Goal: Navigation & Orientation: Find specific page/section

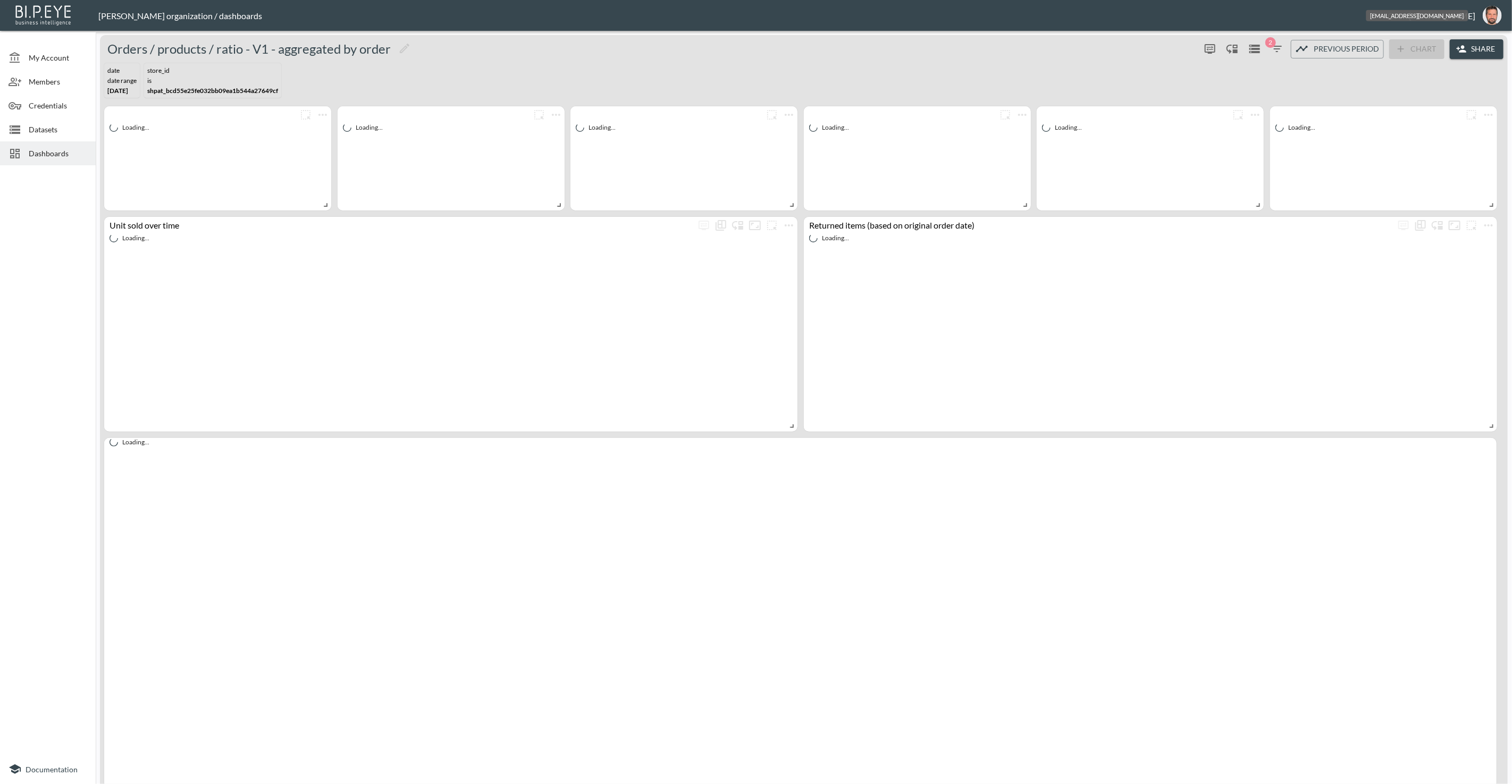
click at [1483, 18] on button "oron@bipeye.com" at bounding box center [1493, 15] width 34 height 25
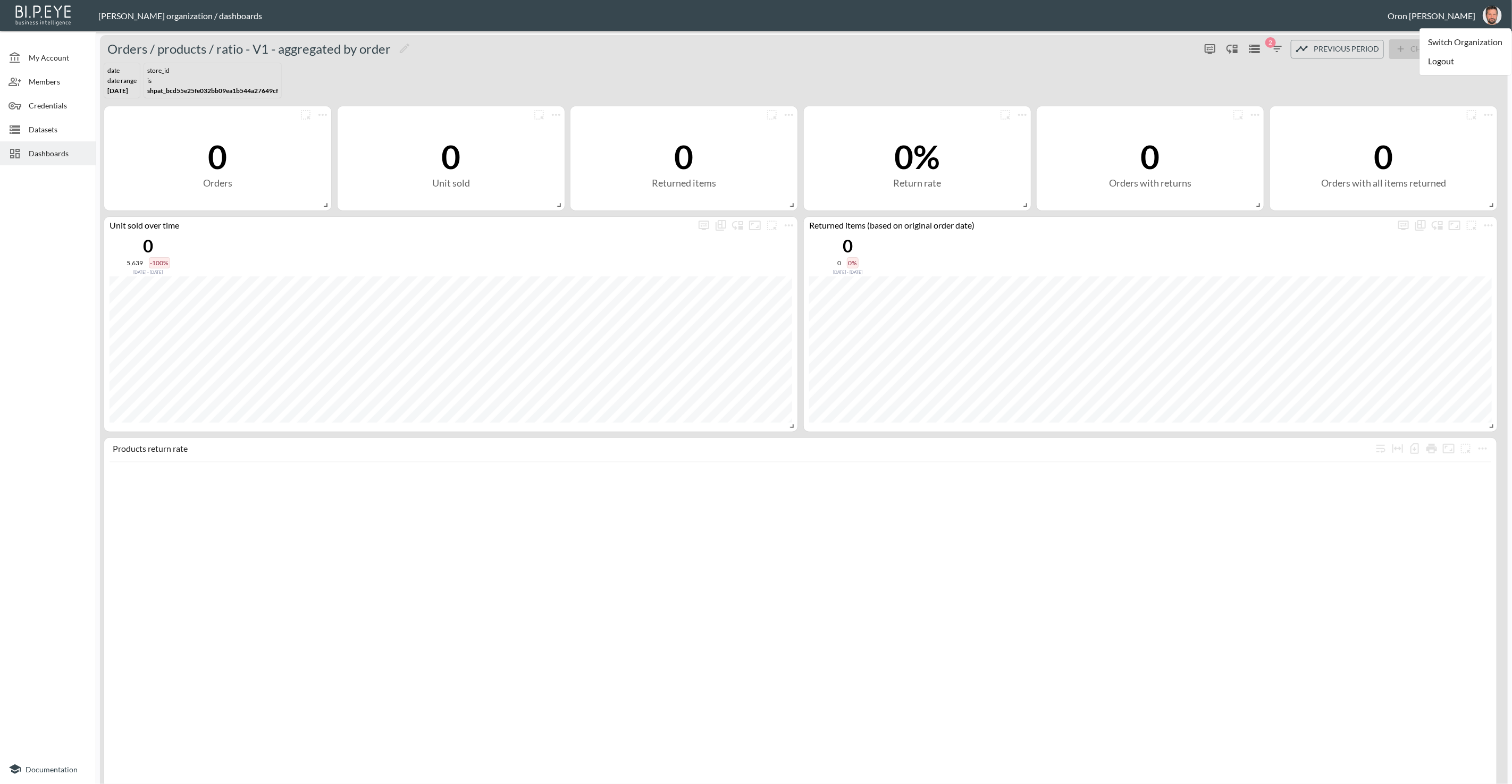
click at [1453, 42] on li "Switch Organization" at bounding box center [1466, 42] width 92 height 19
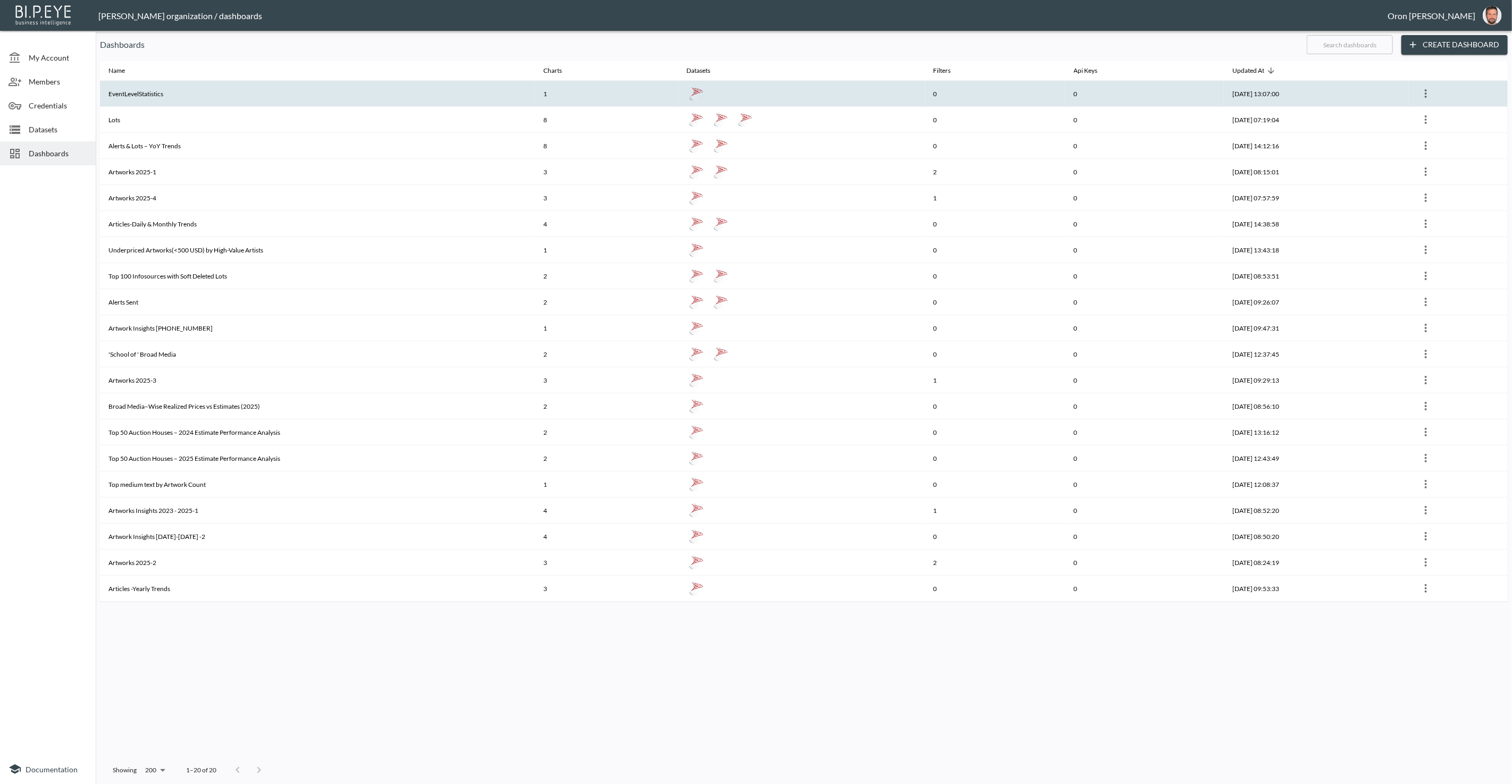
click at [137, 96] on th "EventLevelStatistics" at bounding box center [317, 94] width 435 height 26
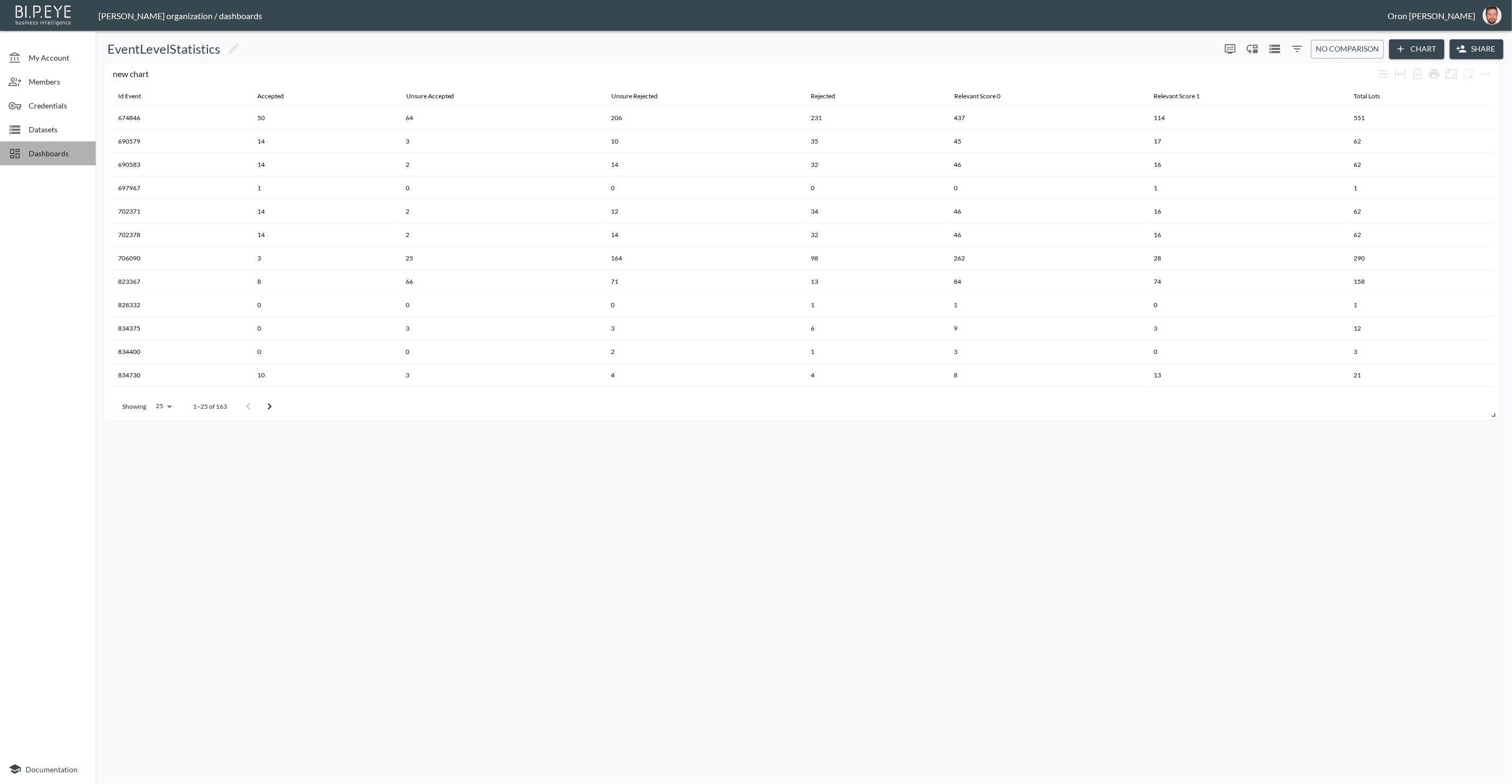
click at [58, 153] on span "Dashboards" at bounding box center [58, 153] width 59 height 11
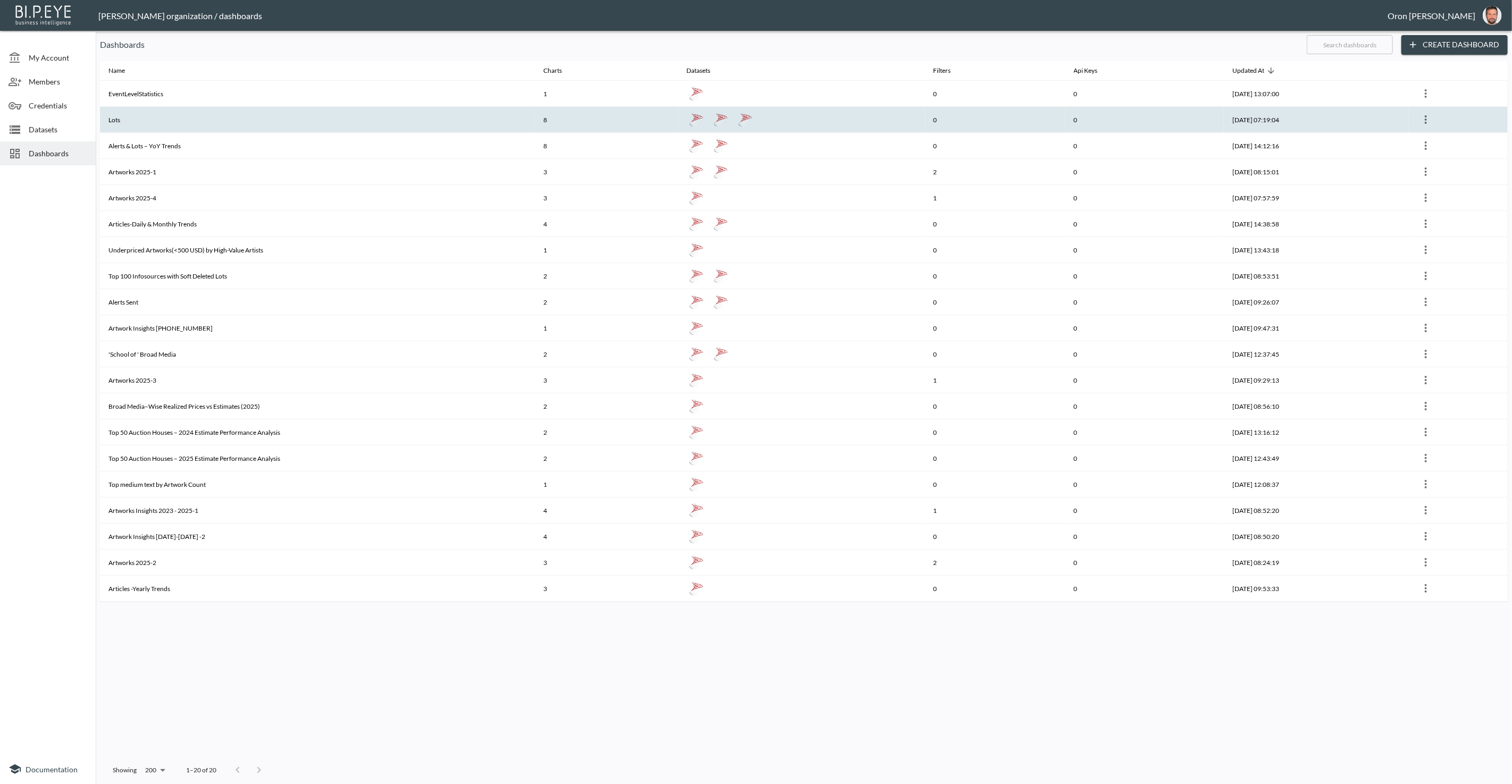
click at [163, 117] on th "Lots" at bounding box center [317, 120] width 435 height 26
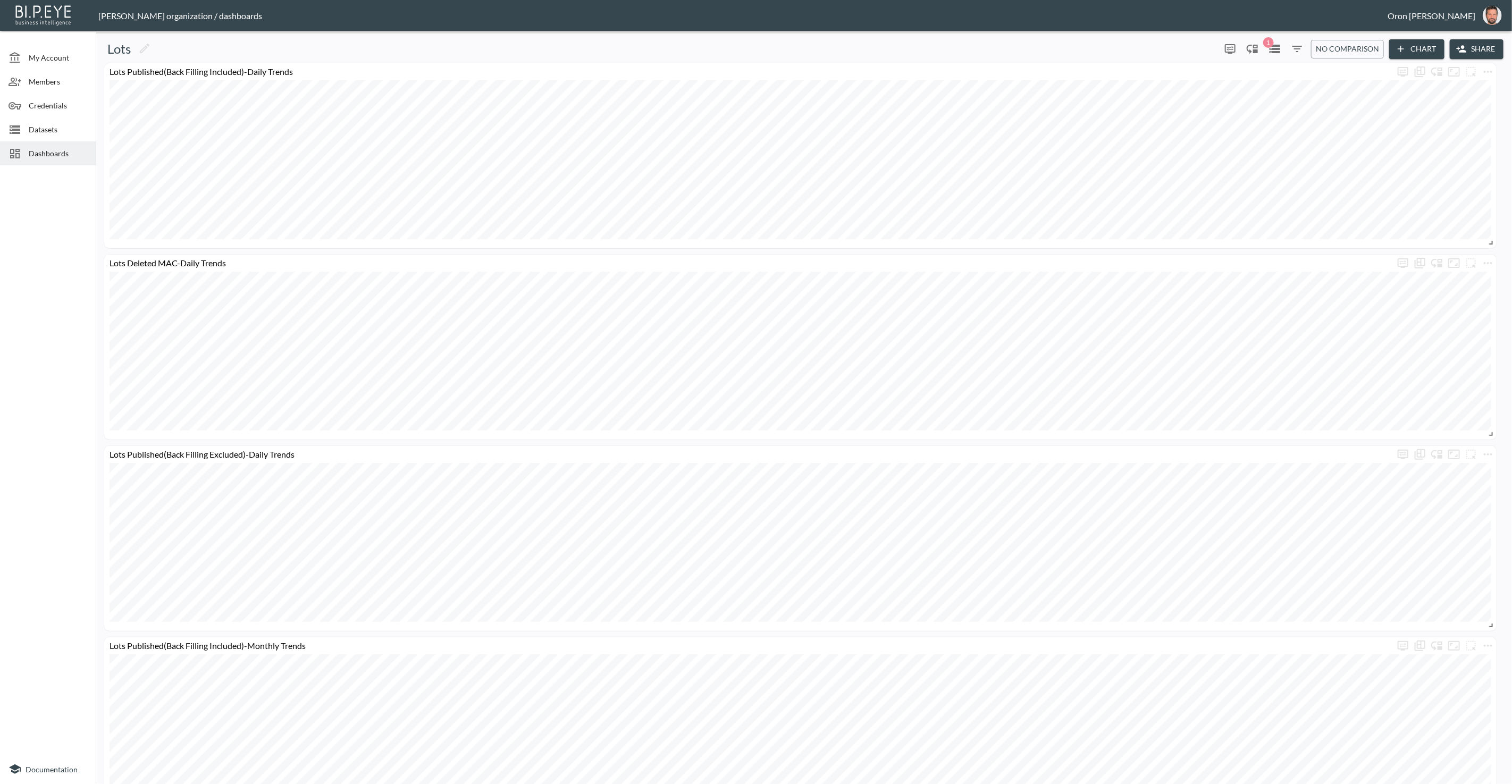
click at [52, 152] on span "Dashboards" at bounding box center [58, 153] width 59 height 11
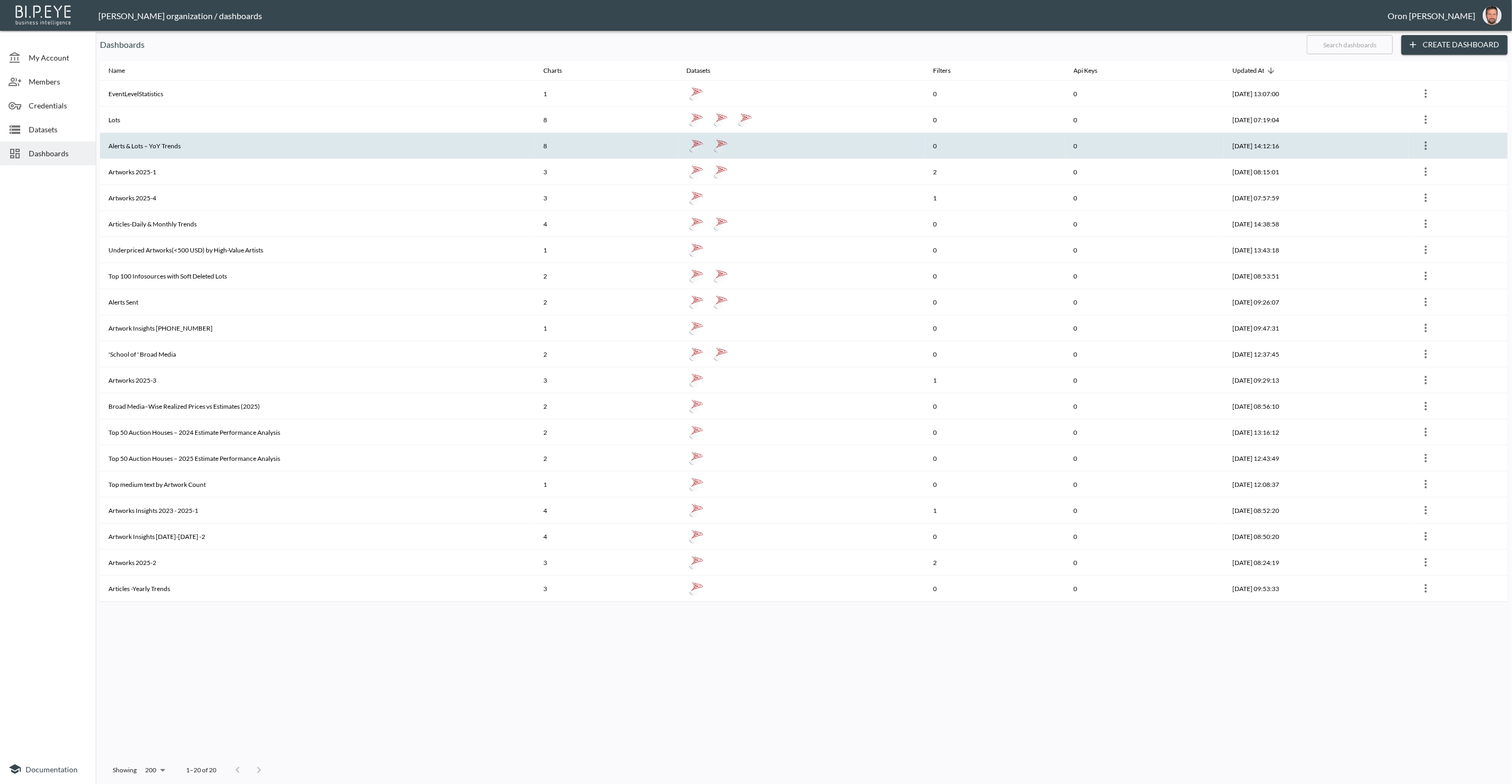
click at [128, 143] on th "Alerts & Lots – YoY Trends" at bounding box center [317, 146] width 435 height 26
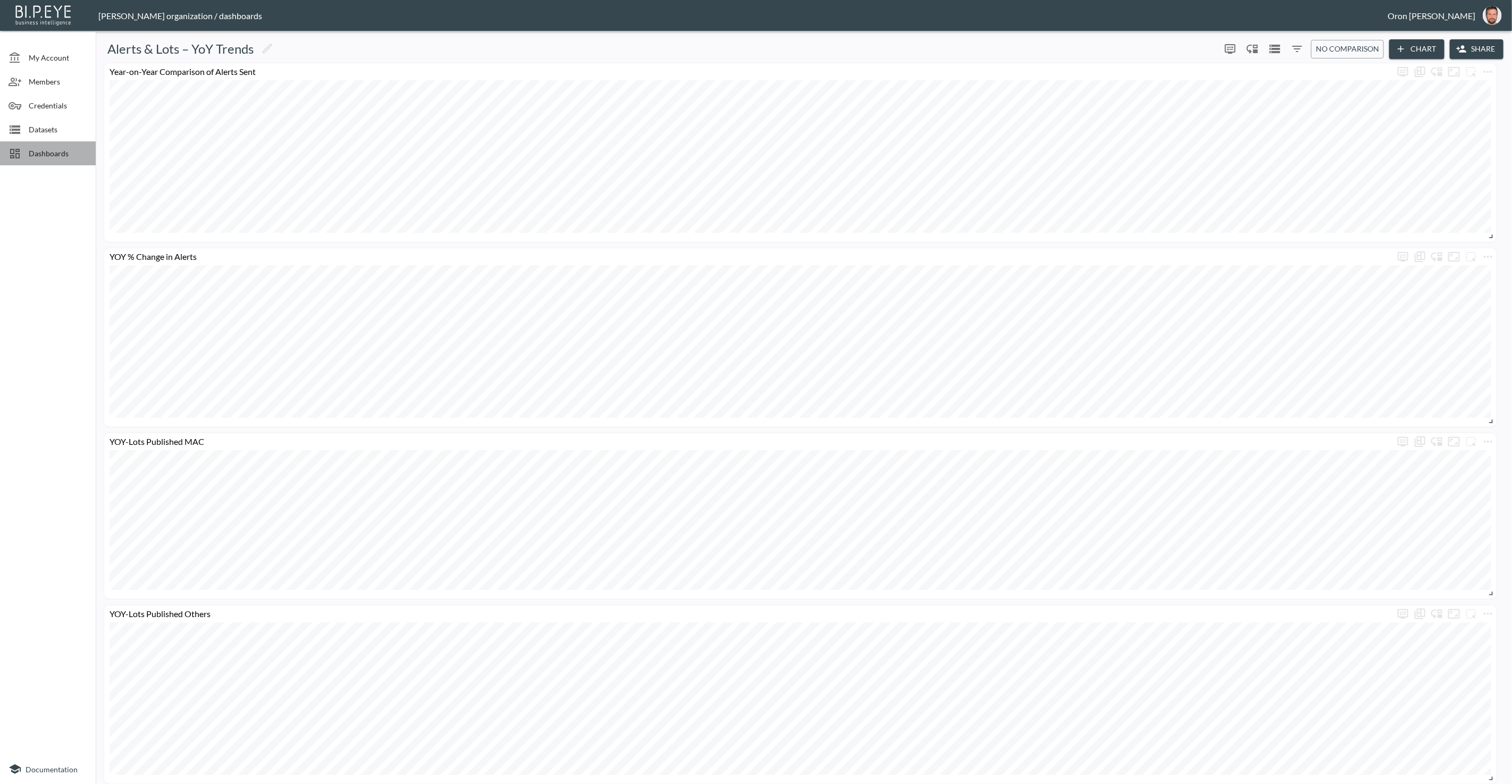
click at [44, 149] on span "Dashboards" at bounding box center [58, 153] width 59 height 11
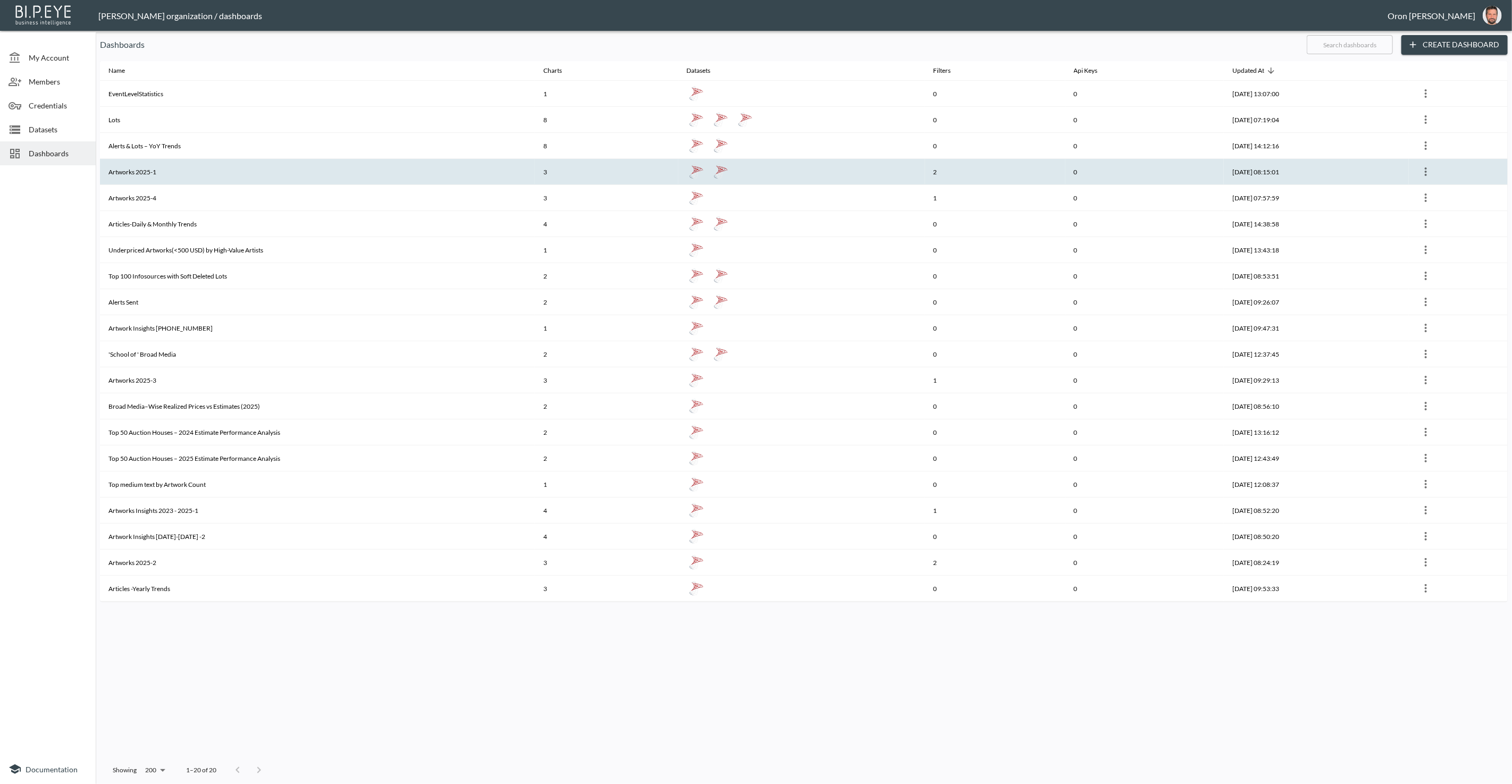
click at [153, 173] on th "Artworks 2025-1" at bounding box center [317, 172] width 435 height 26
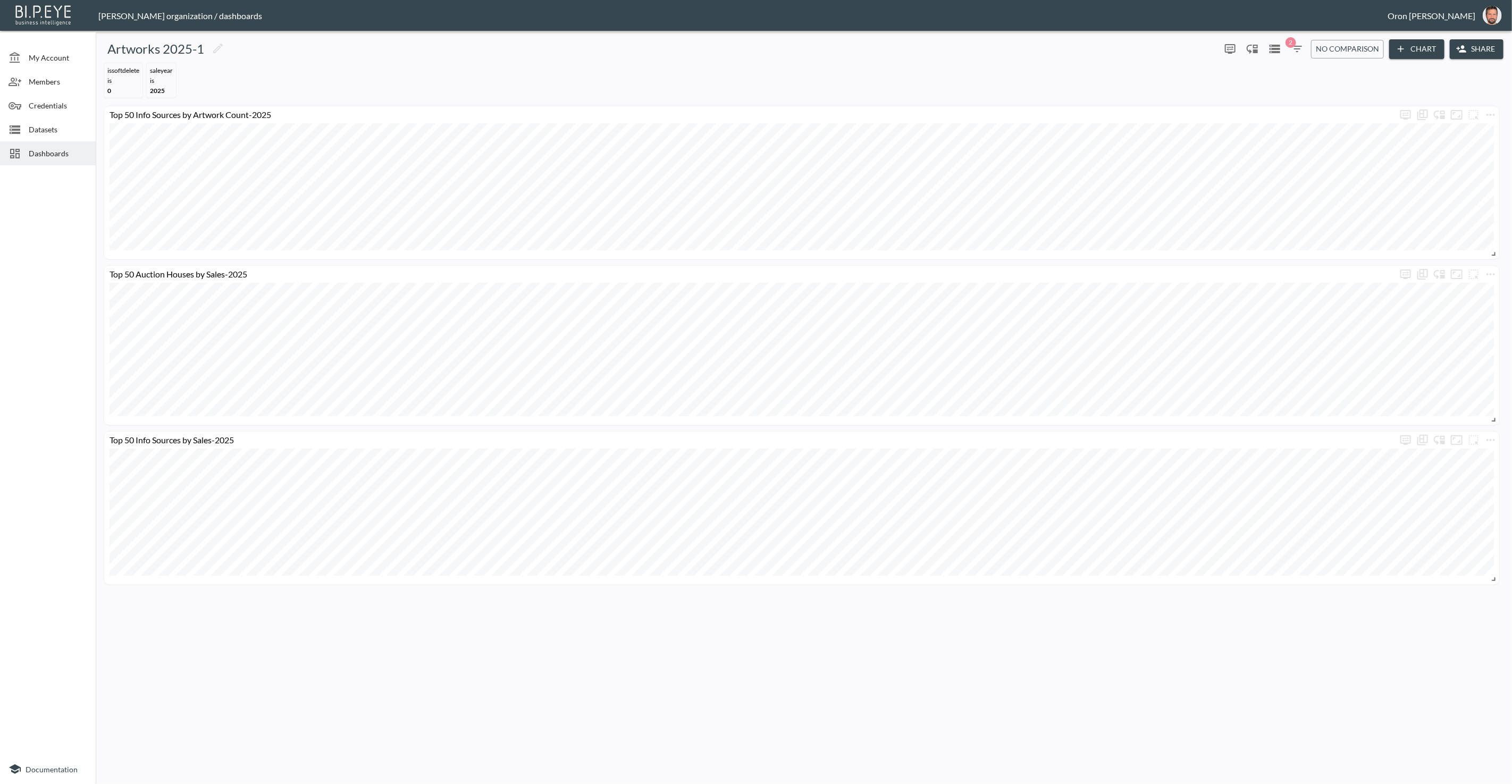
click at [46, 155] on span "Dashboards" at bounding box center [58, 153] width 59 height 11
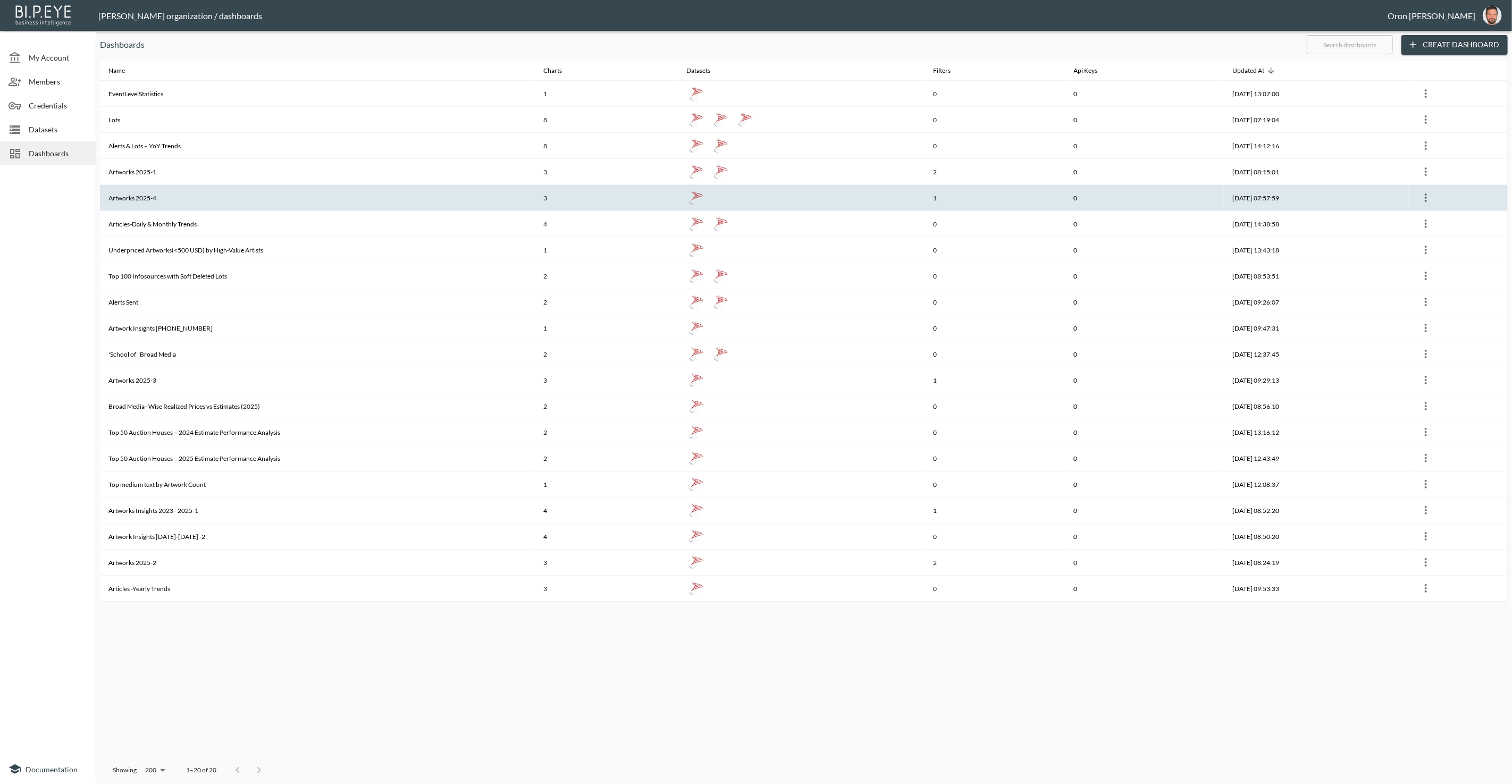
click at [160, 195] on th "Artworks 2025-4" at bounding box center [317, 198] width 435 height 26
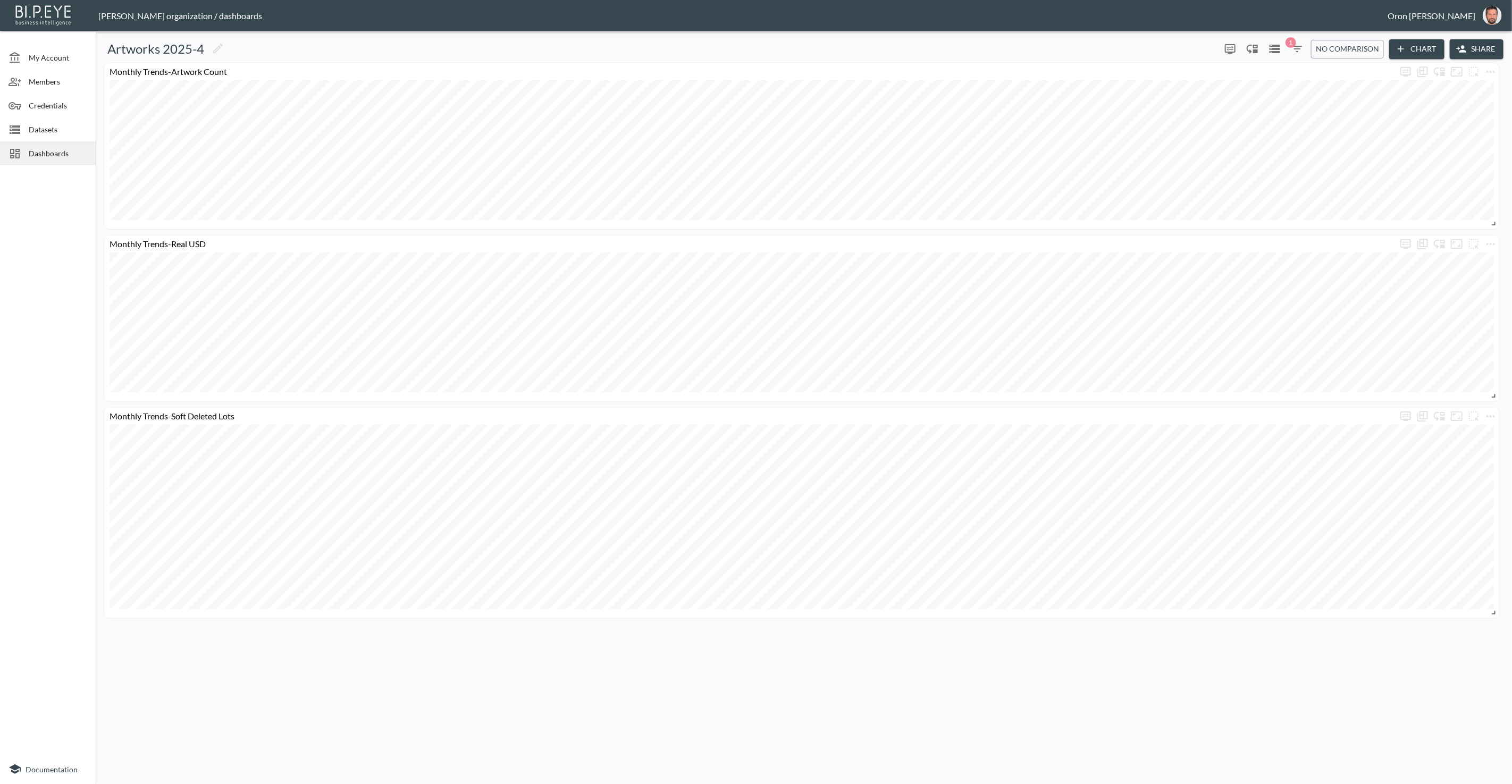
click at [48, 156] on span "Dashboards" at bounding box center [58, 153] width 59 height 11
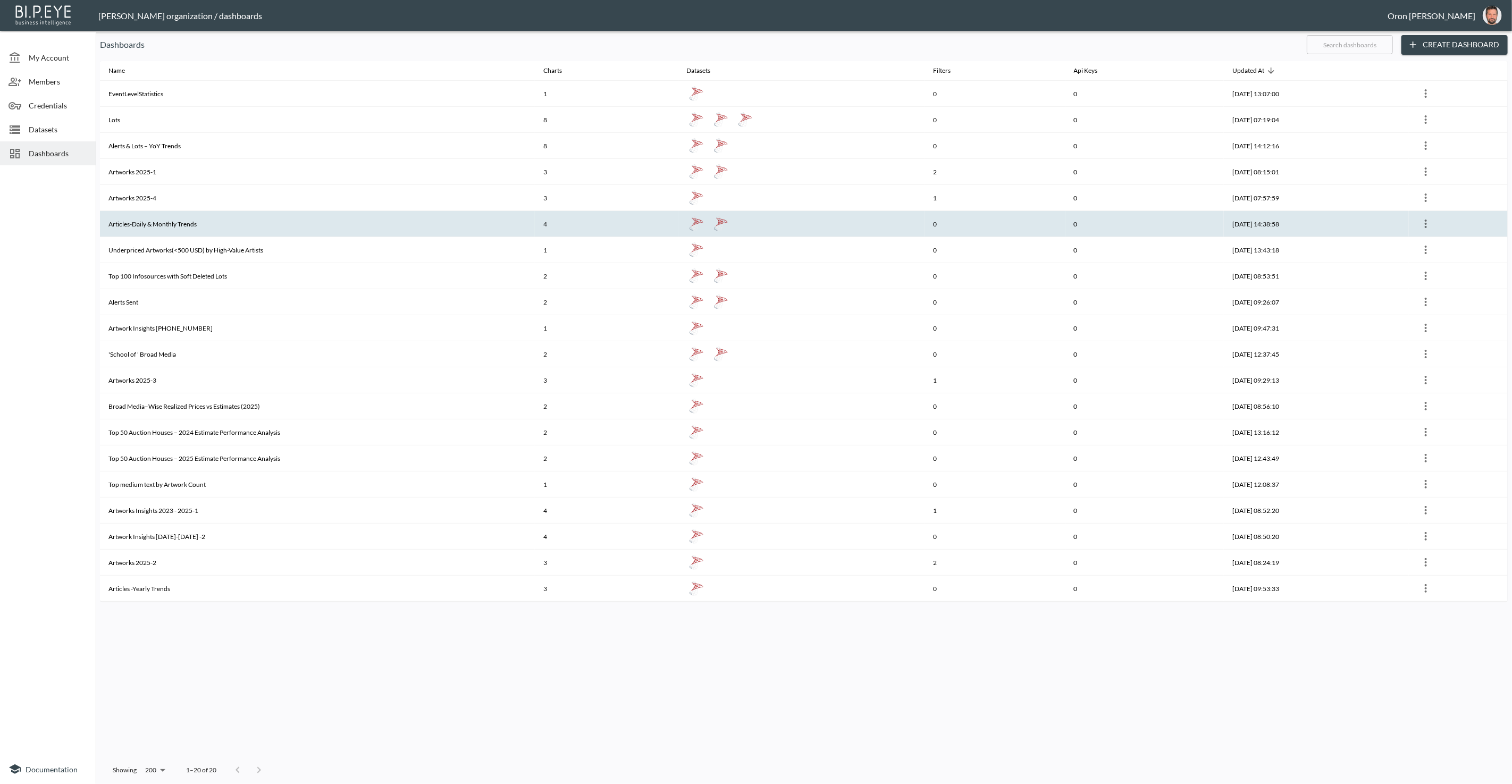
click at [141, 212] on th "Articles-Daily & Monthly Trends" at bounding box center [317, 224] width 435 height 26
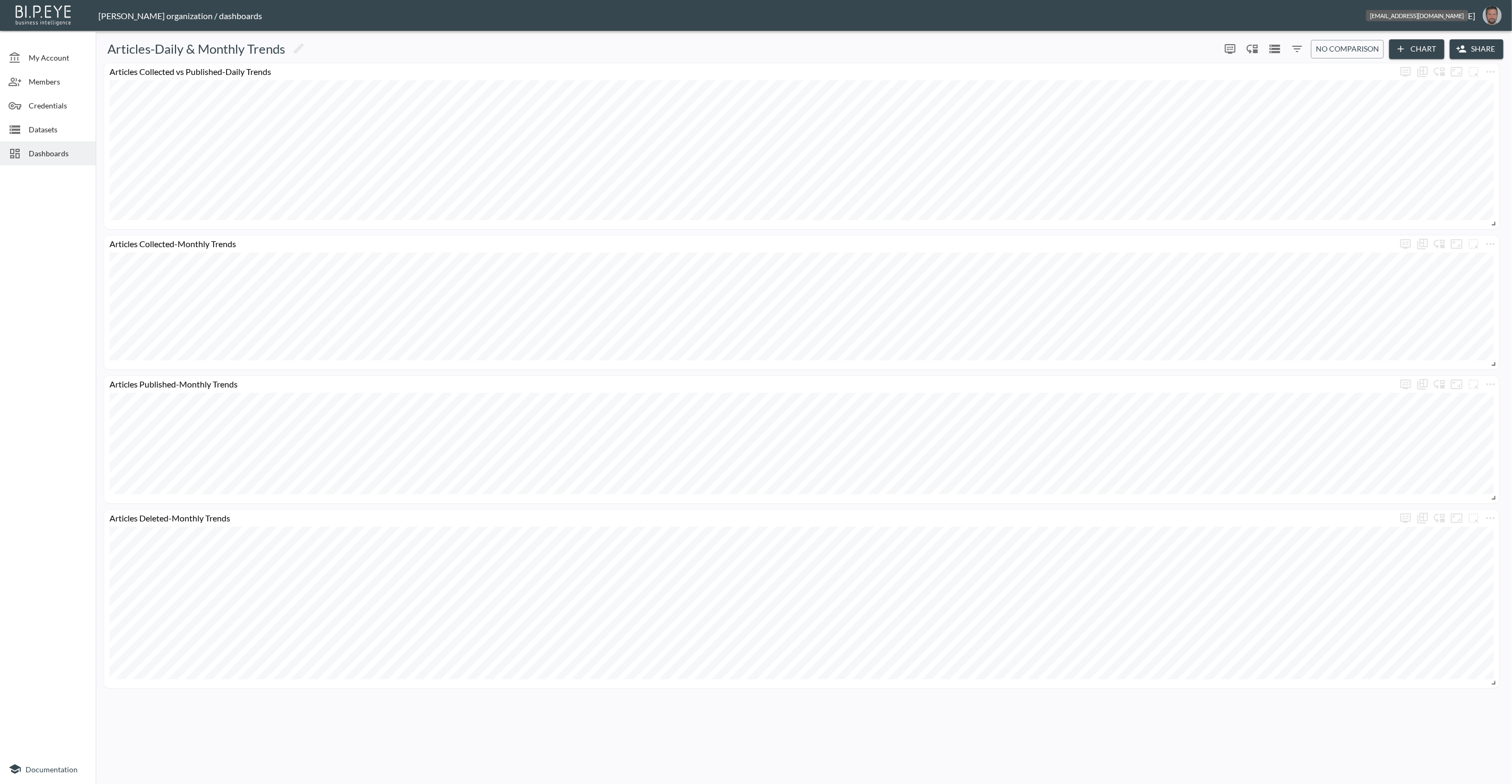
click at [1498, 21] on img "oron@bipeye.com" at bounding box center [1492, 15] width 19 height 19
click at [1487, 35] on li "Switch Organization" at bounding box center [1466, 42] width 92 height 19
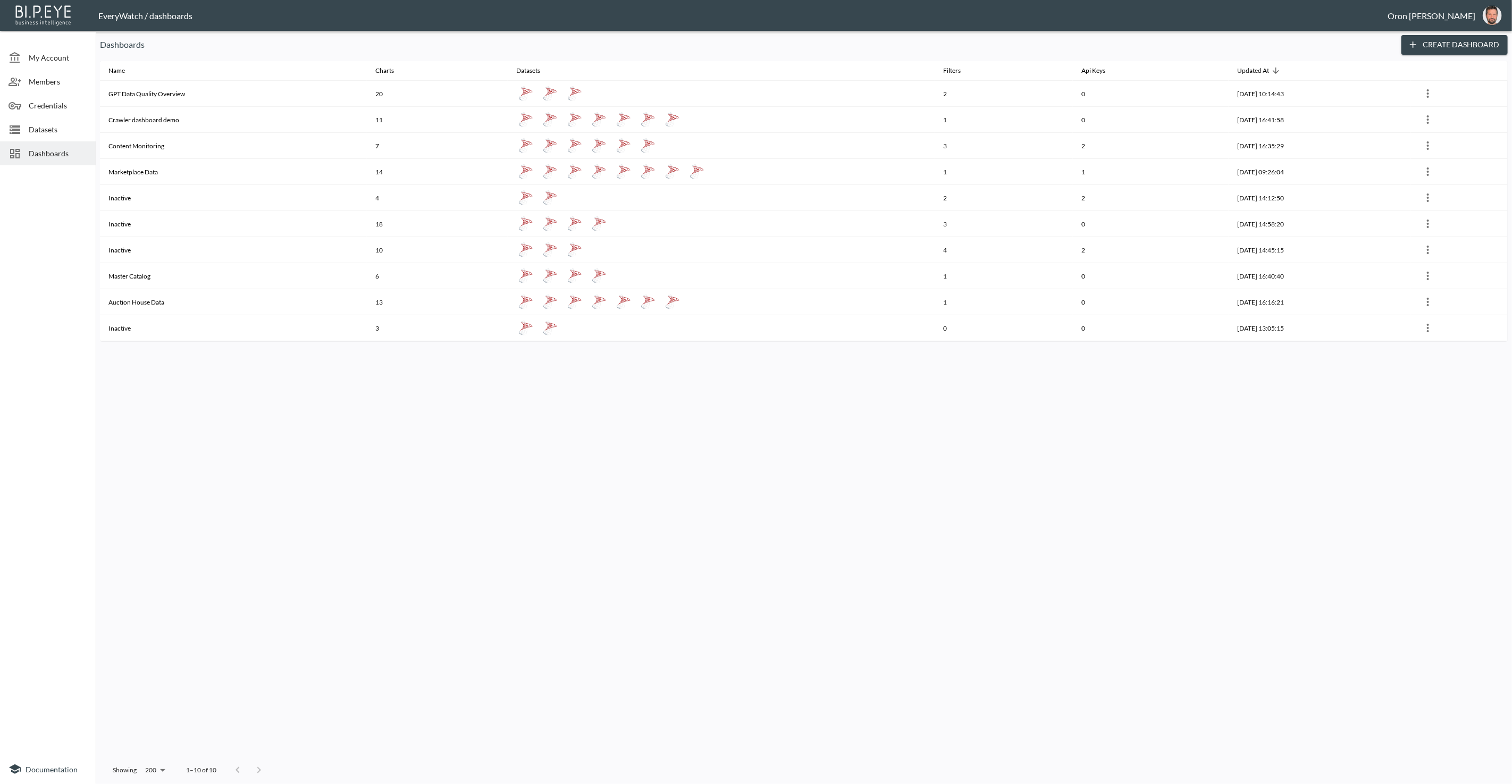
drag, startPoint x: 141, startPoint y: 93, endPoint x: 41, endPoint y: 160, distance: 120.4
click at [140, 93] on th "GPT Data Quality Overview" at bounding box center [233, 94] width 267 height 26
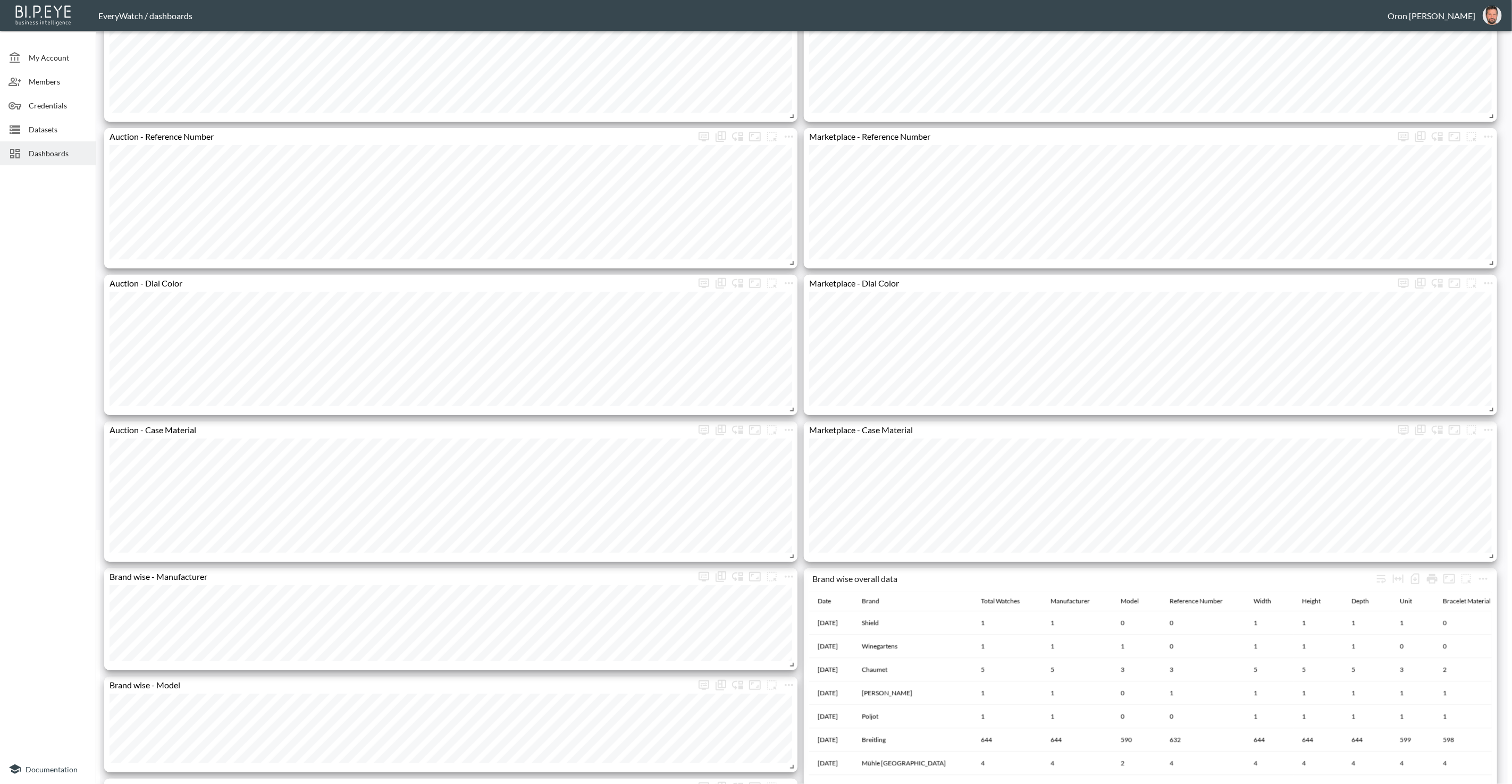
scroll to position [190, 0]
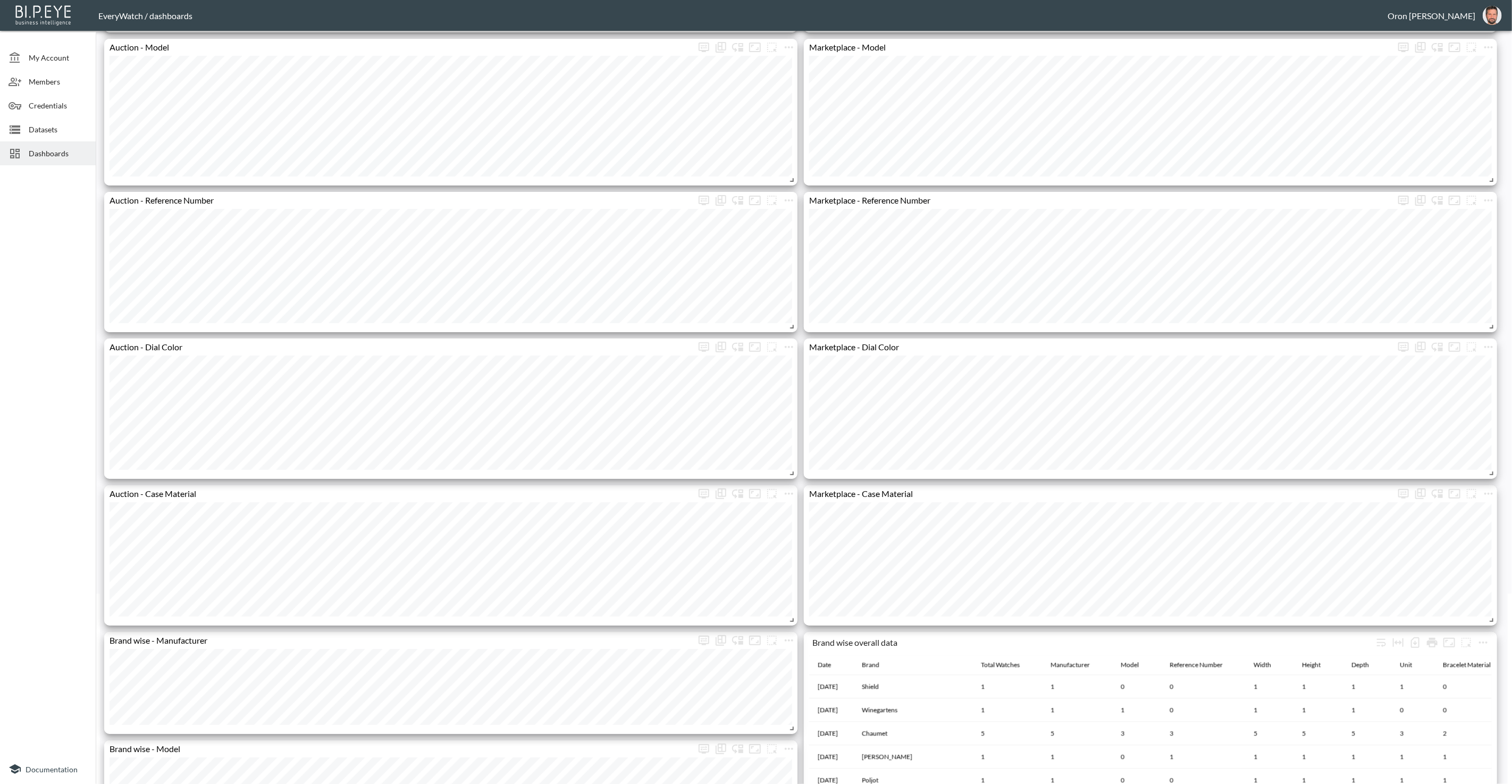
click at [58, 147] on div "Dashboards" at bounding box center [48, 153] width 96 height 24
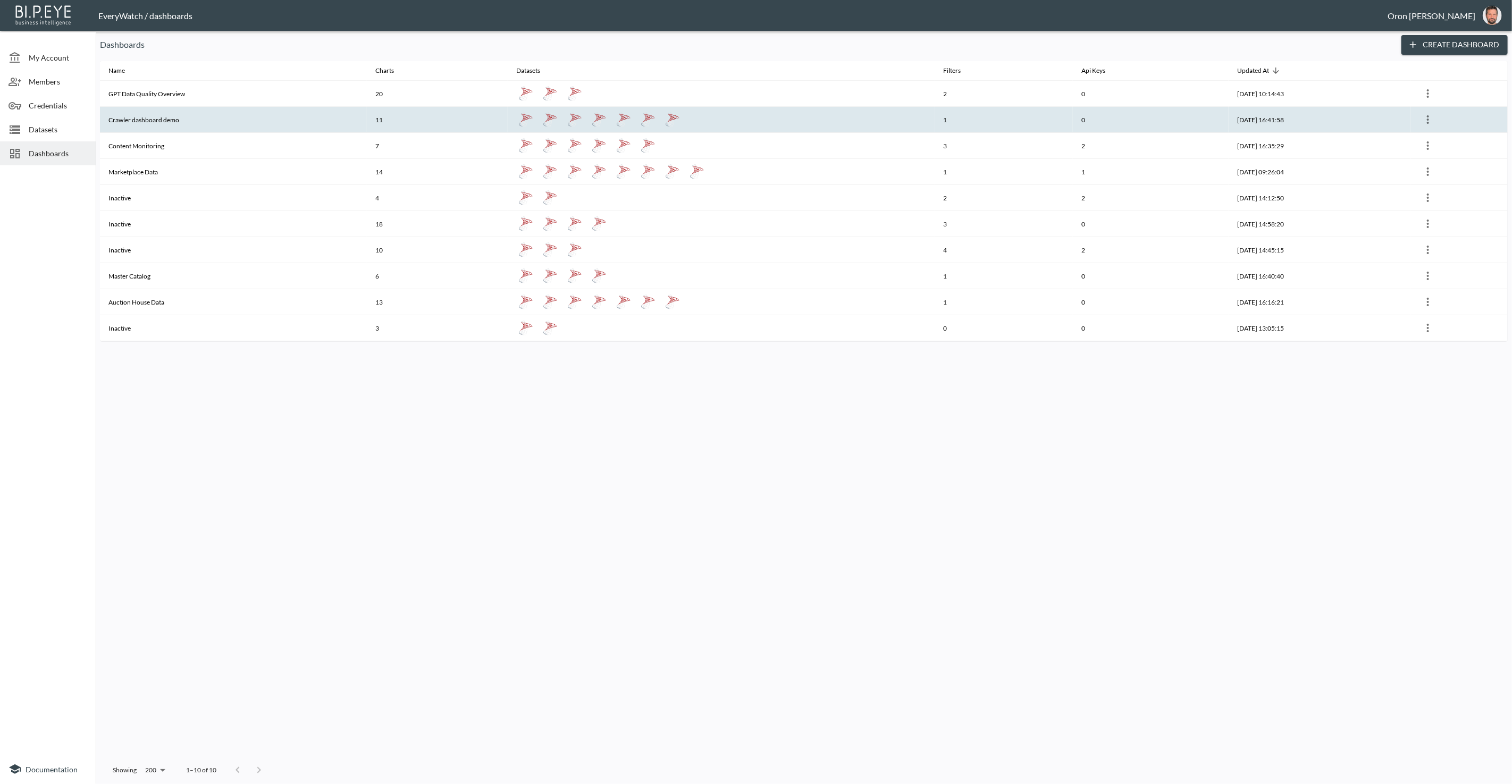
click at [174, 121] on th "Crawler dashboard demo" at bounding box center [233, 120] width 267 height 26
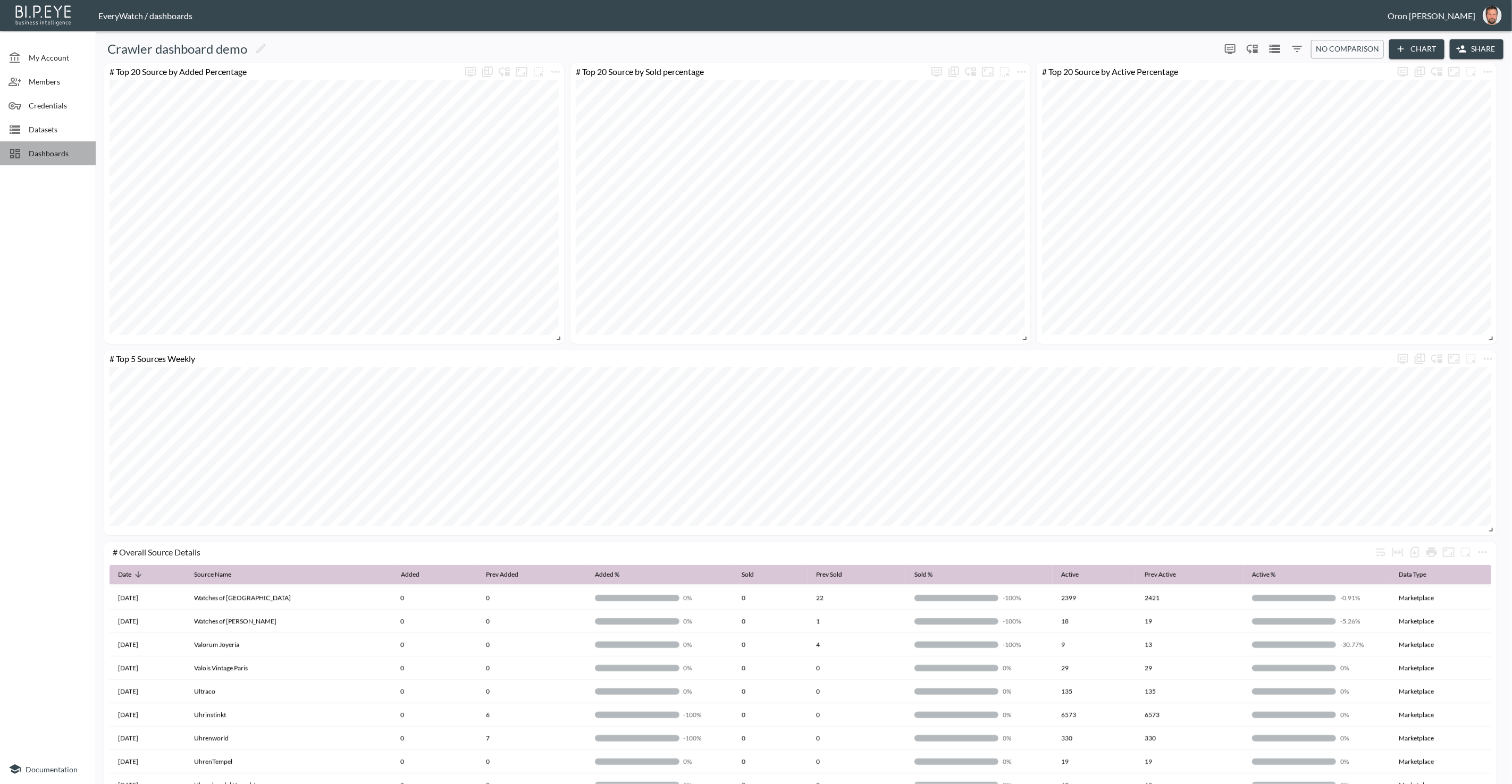
click at [51, 151] on span "Dashboards" at bounding box center [58, 153] width 59 height 11
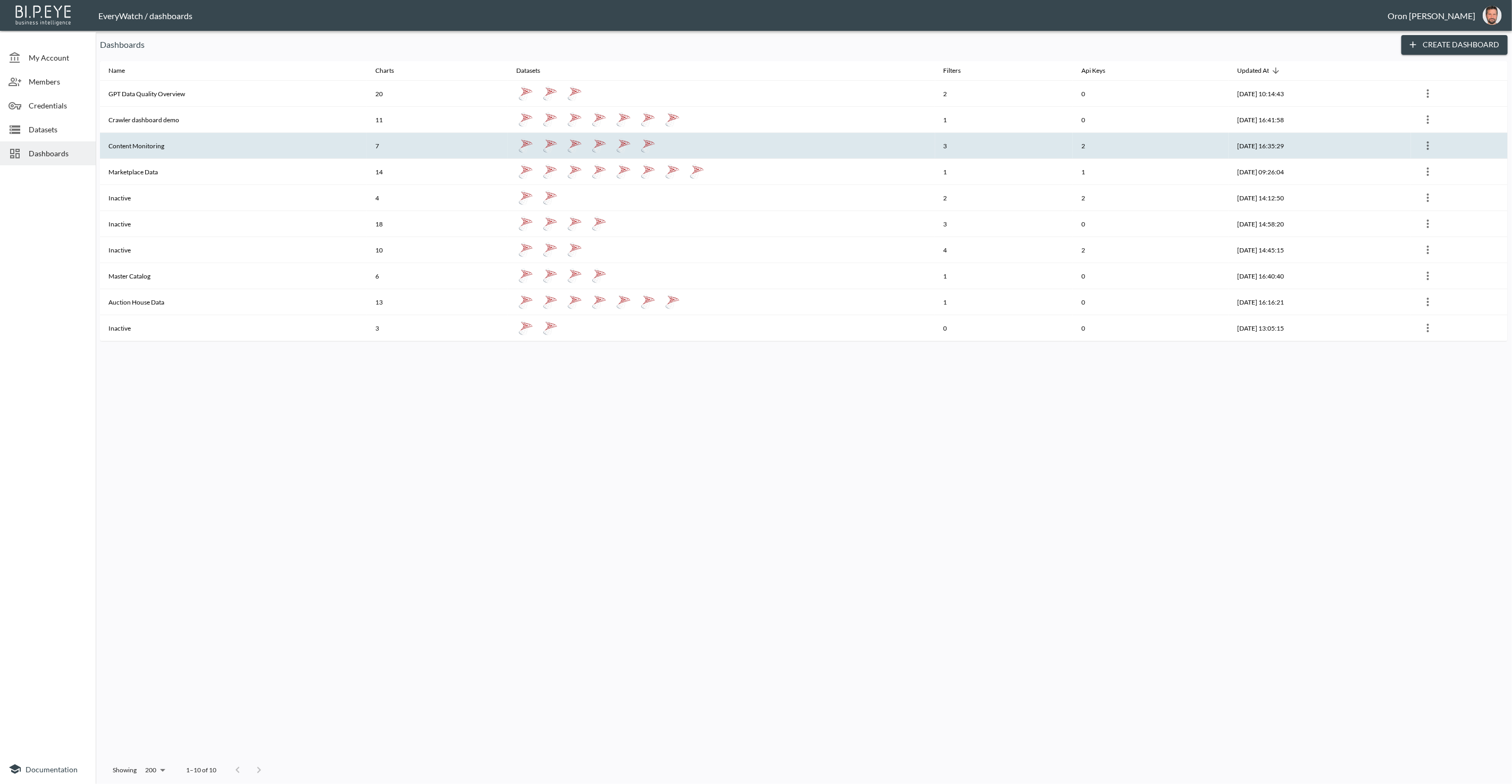
click at [110, 144] on th "Content Monitoring" at bounding box center [233, 146] width 267 height 26
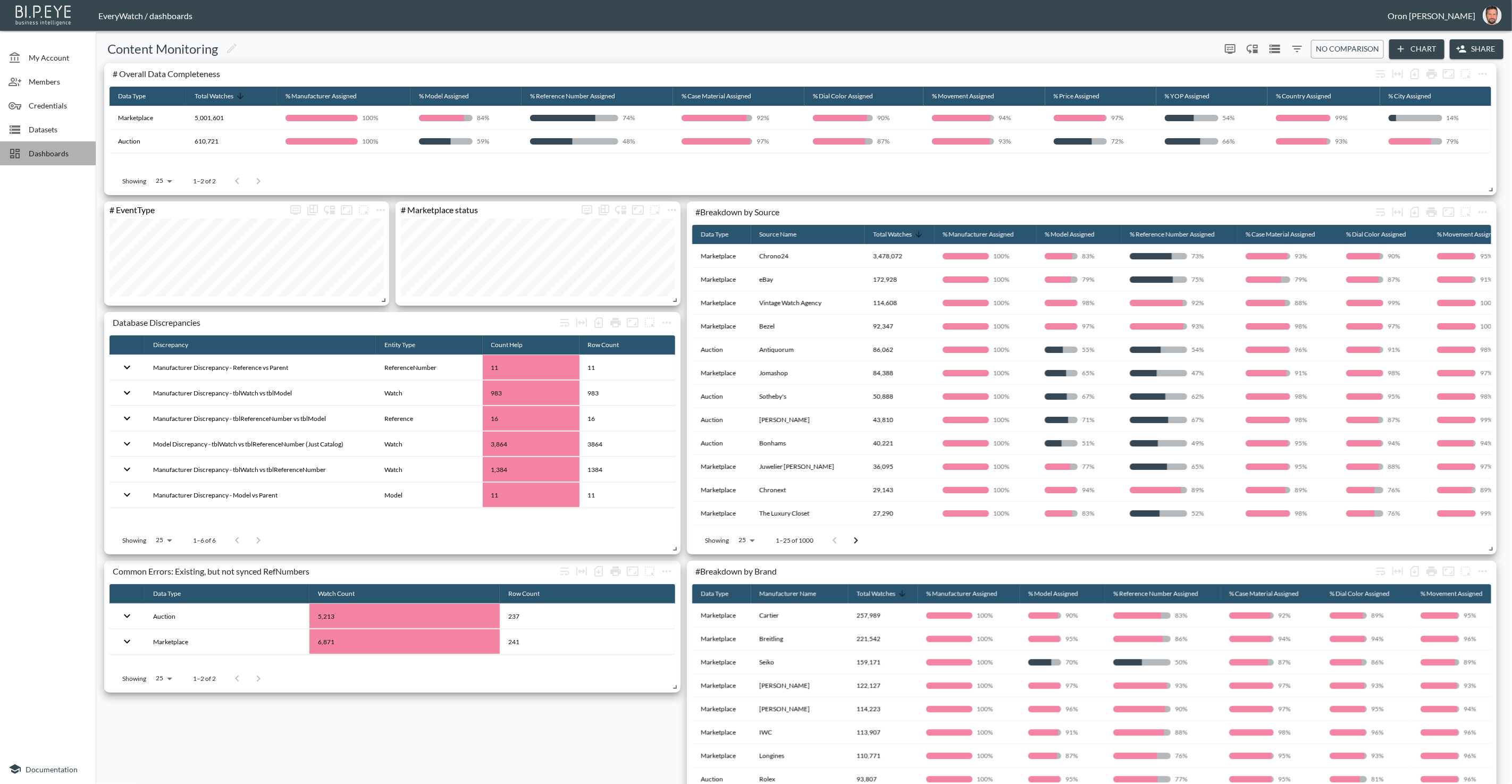
click at [70, 157] on span "Dashboards" at bounding box center [58, 153] width 59 height 11
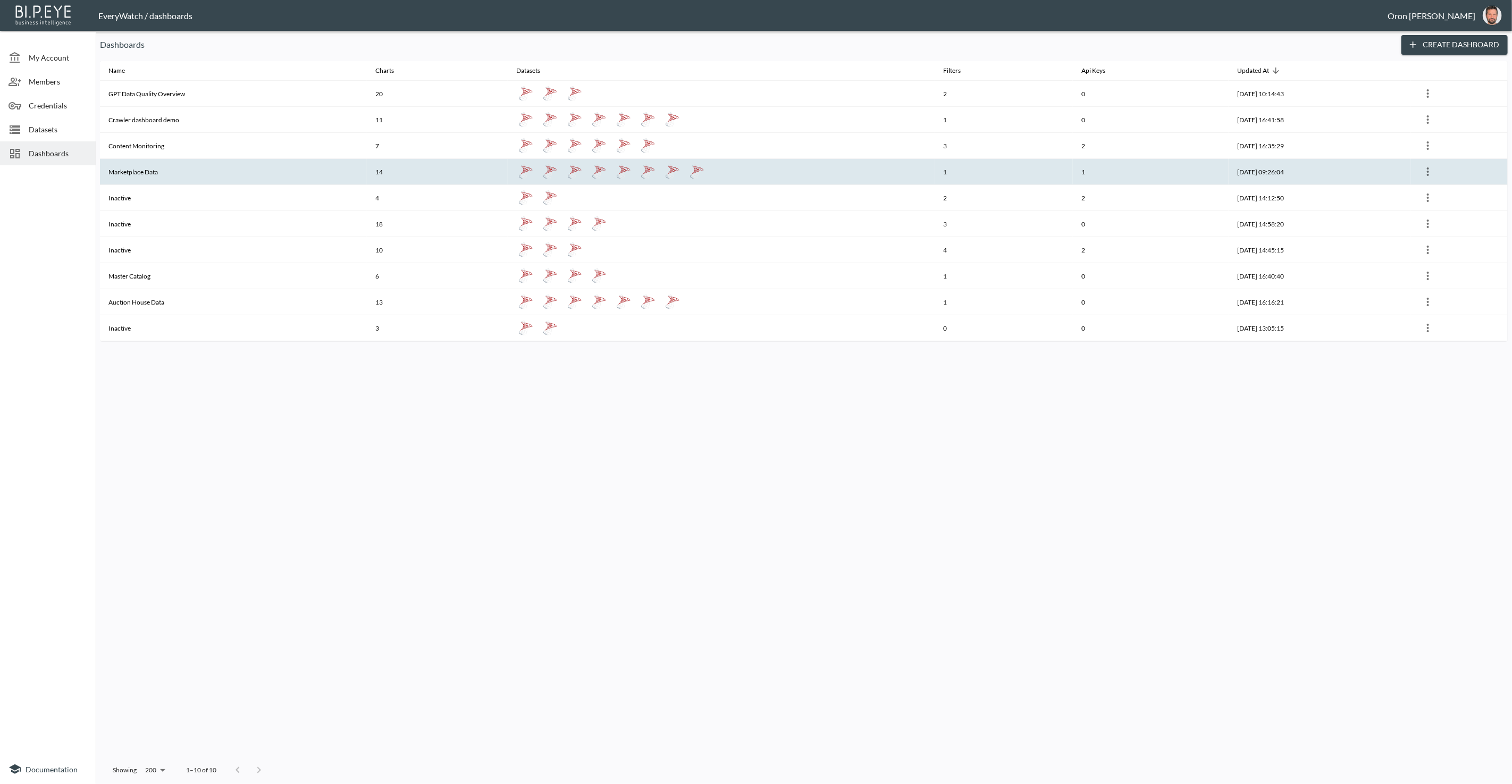
click at [168, 161] on th "Marketplace Data" at bounding box center [233, 172] width 267 height 26
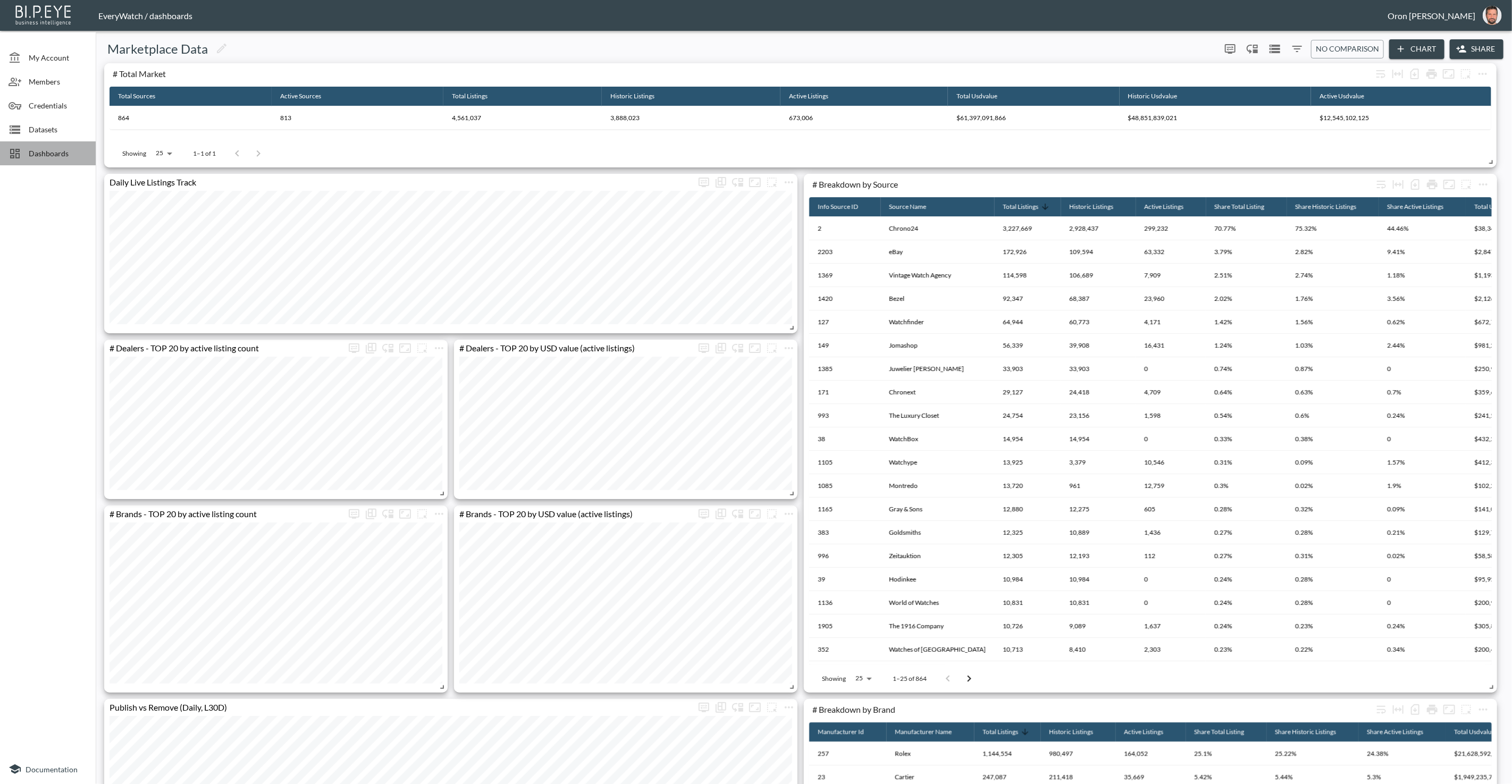
click at [32, 158] on div "Dashboards" at bounding box center [48, 153] width 96 height 24
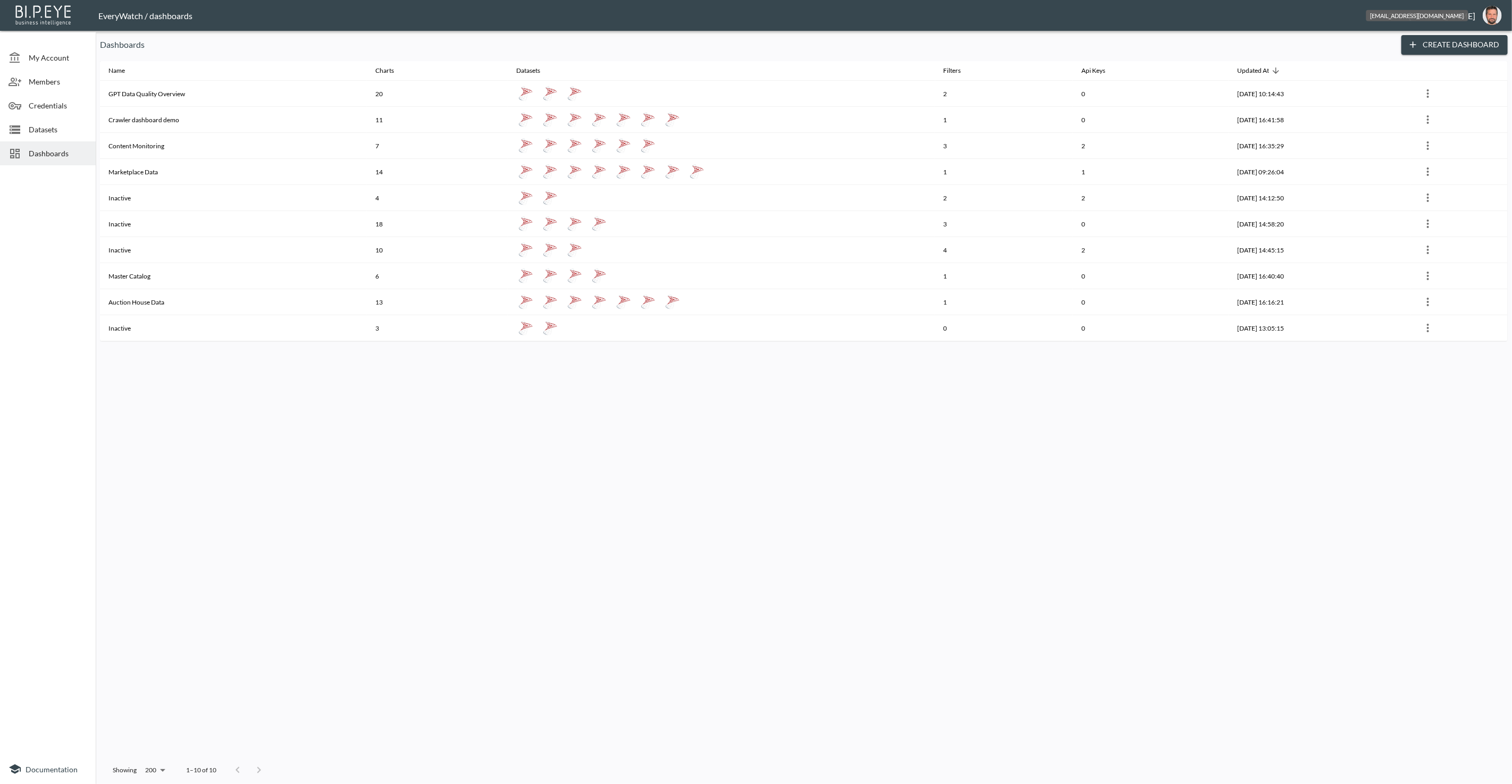
click at [1493, 13] on img "oron@bipeye.com" at bounding box center [1492, 15] width 19 height 19
click at [1465, 40] on li "Switch Organization" at bounding box center [1466, 42] width 92 height 19
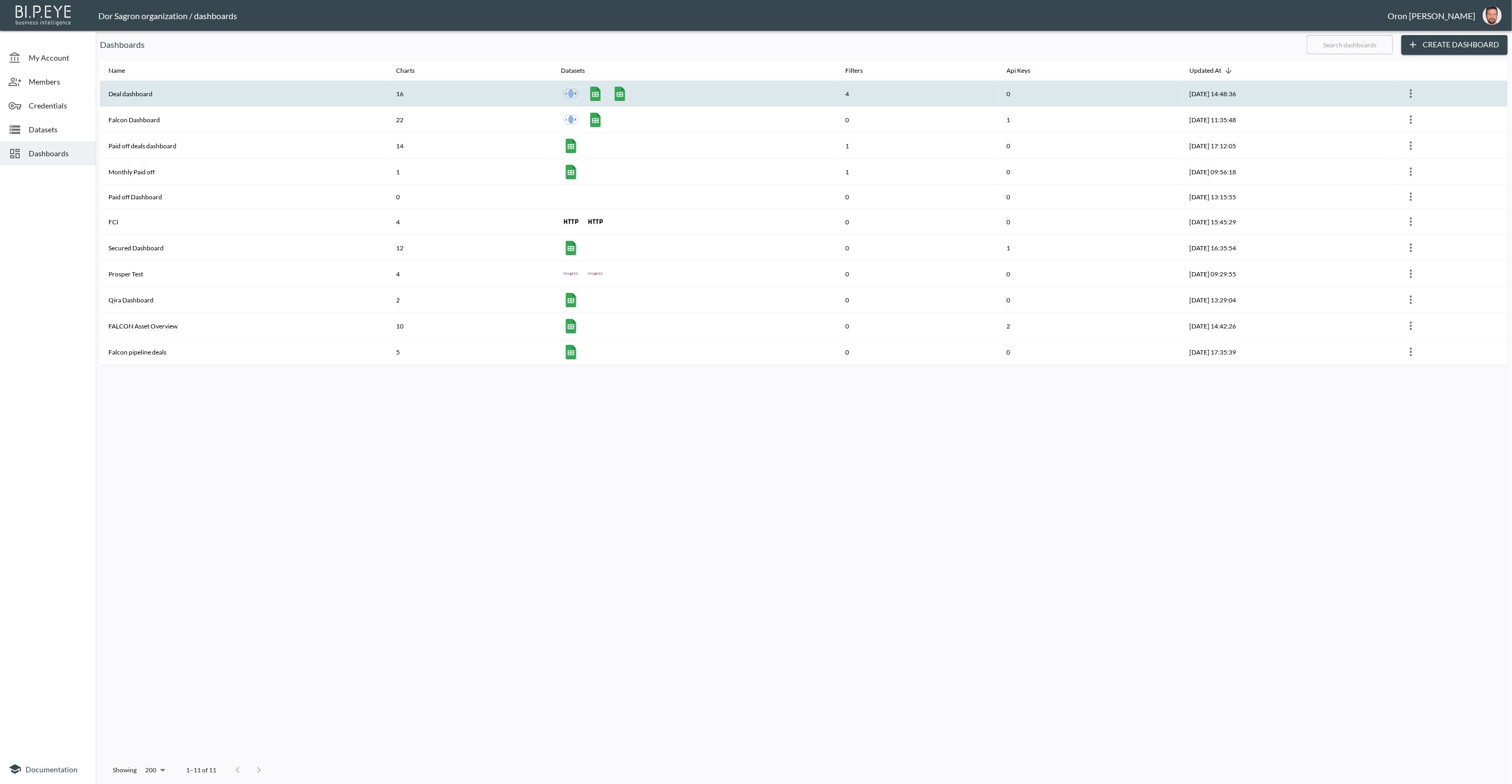
click at [120, 97] on th "Deal dashboard" at bounding box center [244, 94] width 288 height 26
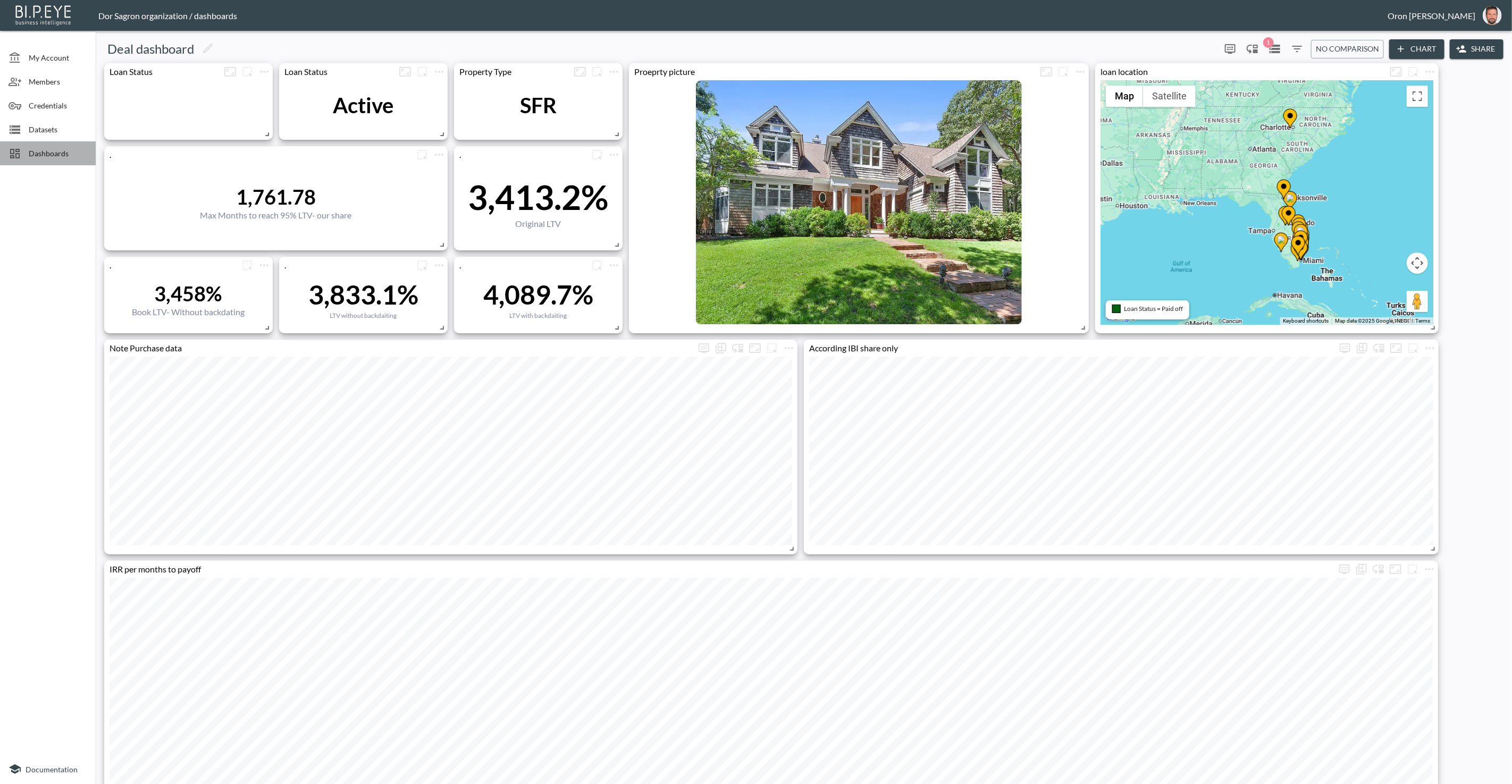
drag, startPoint x: 36, startPoint y: 153, endPoint x: 99, endPoint y: 156, distance: 63.1
click at [36, 153] on span "Dashboards" at bounding box center [58, 153] width 59 height 11
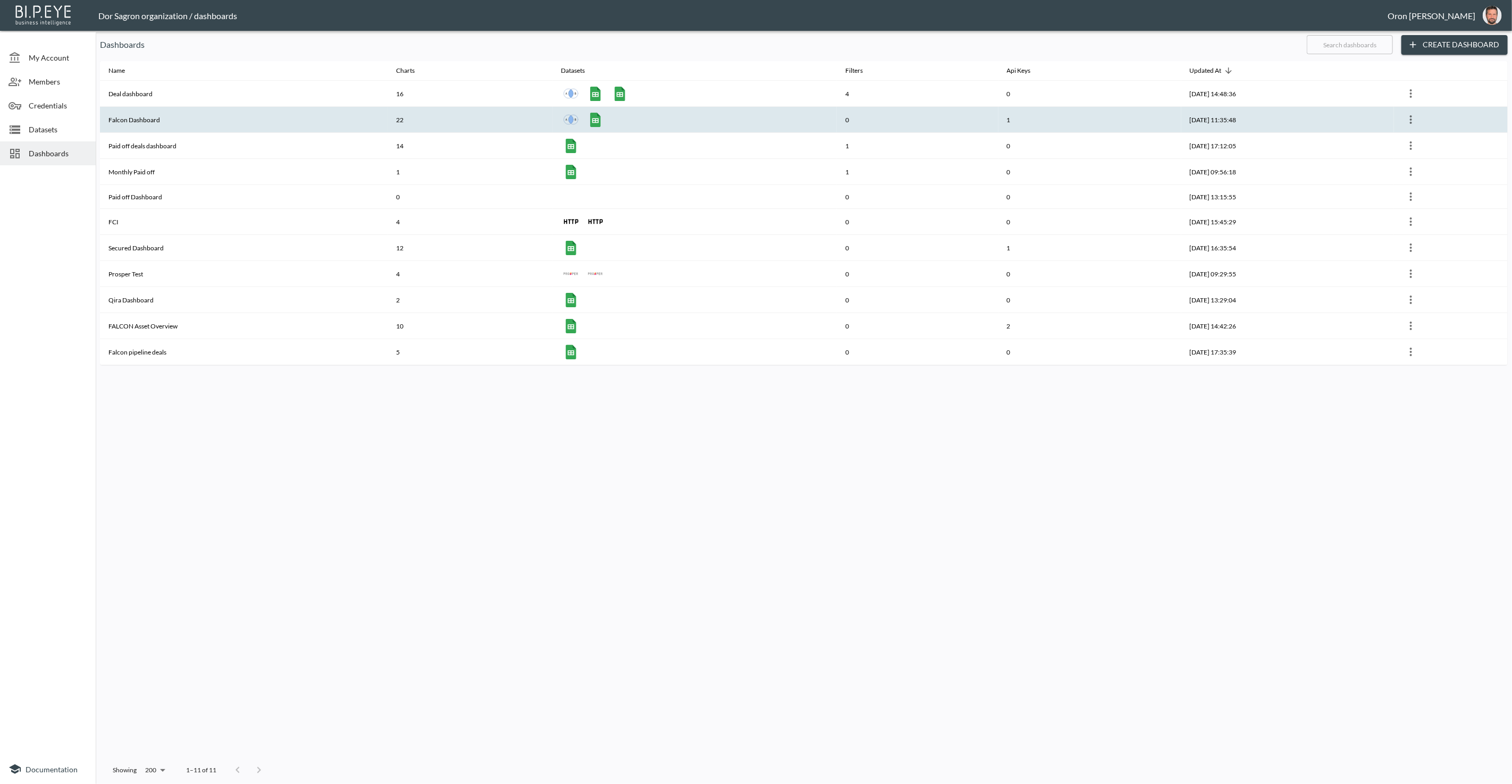
click at [157, 123] on th "Falcon Dashboard" at bounding box center [244, 120] width 288 height 26
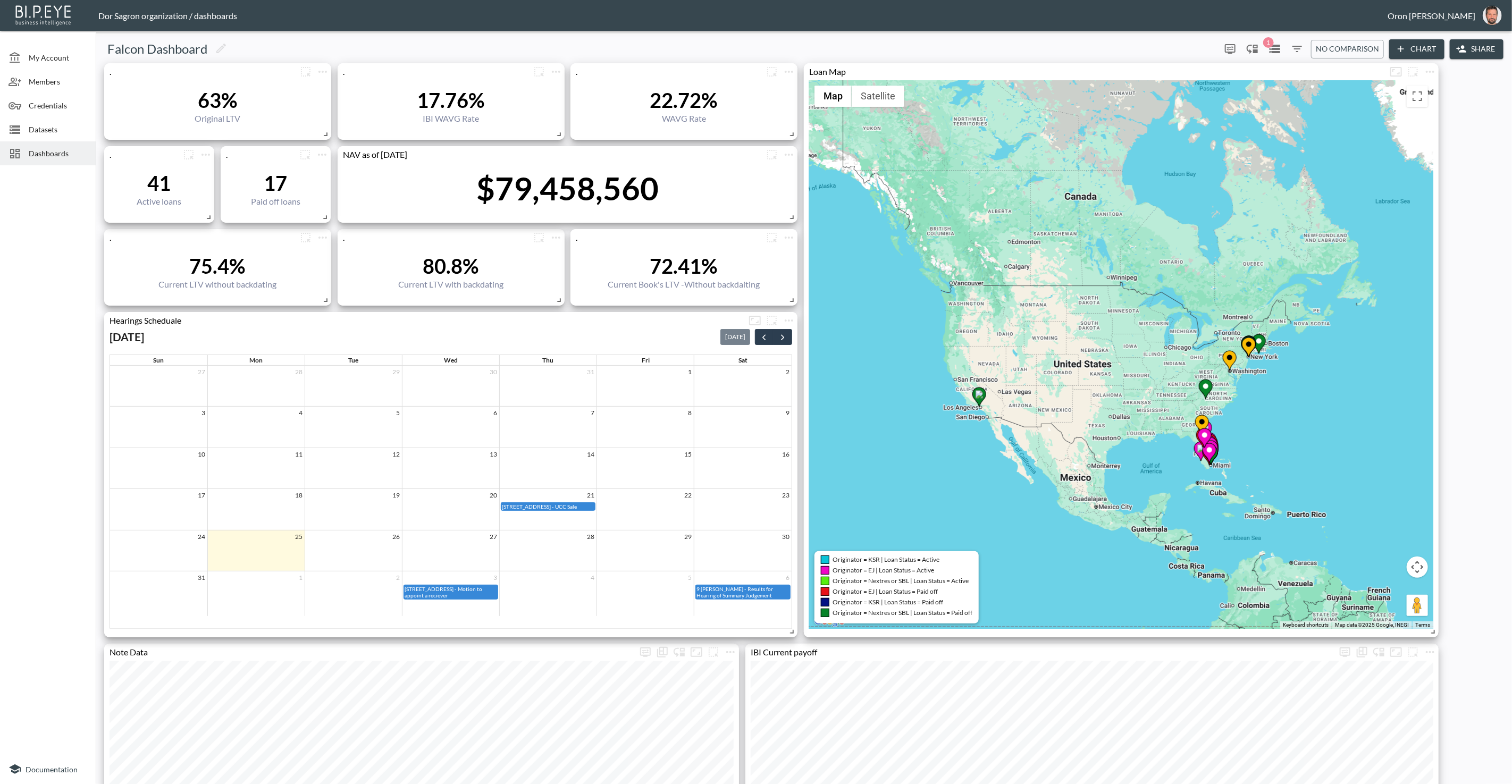
click at [65, 156] on span "Dashboards" at bounding box center [58, 153] width 59 height 11
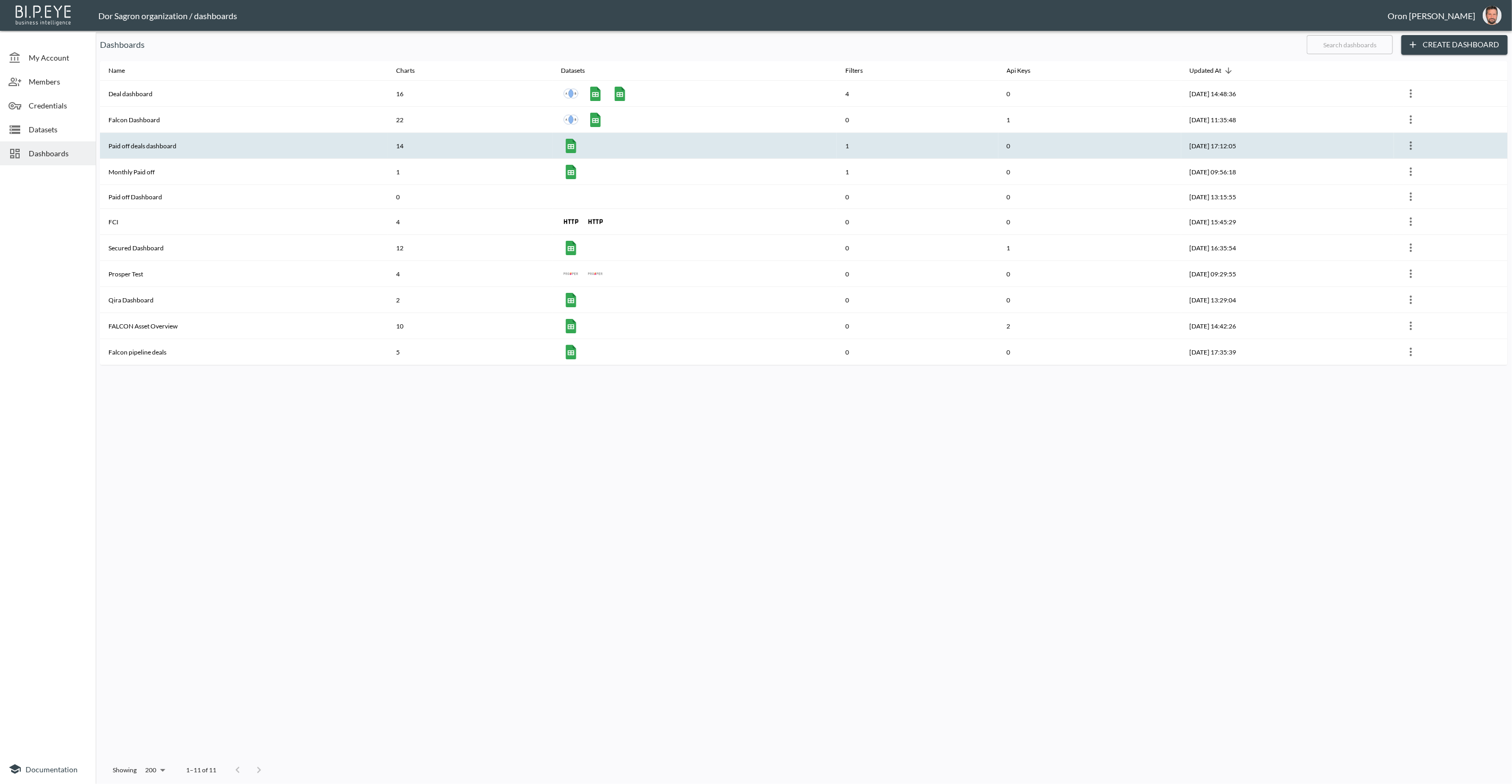
click at [129, 150] on th "Paid off deals dashboard" at bounding box center [244, 146] width 288 height 26
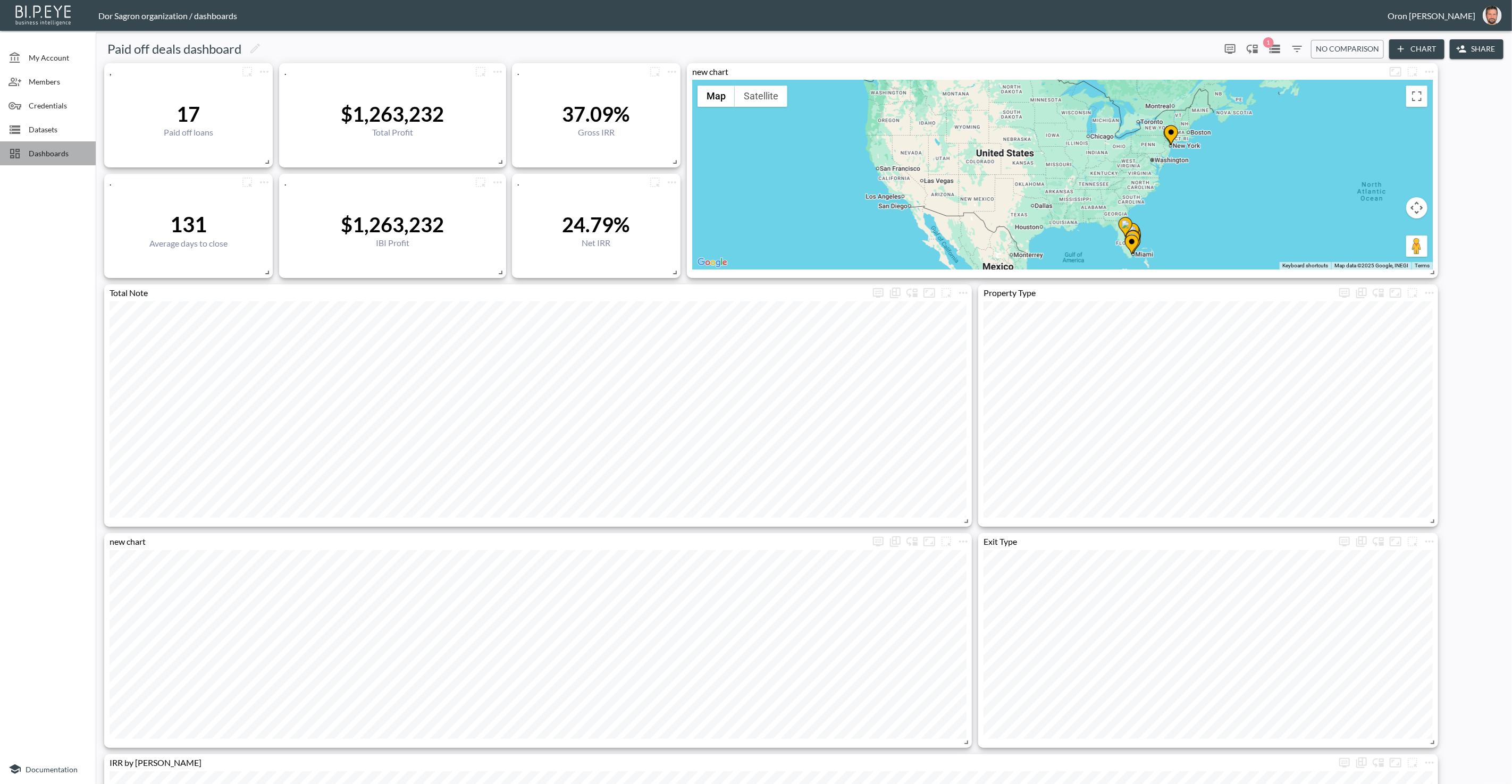
click at [53, 155] on span "Dashboards" at bounding box center [58, 153] width 59 height 11
